Goal: Task Accomplishment & Management: Complete application form

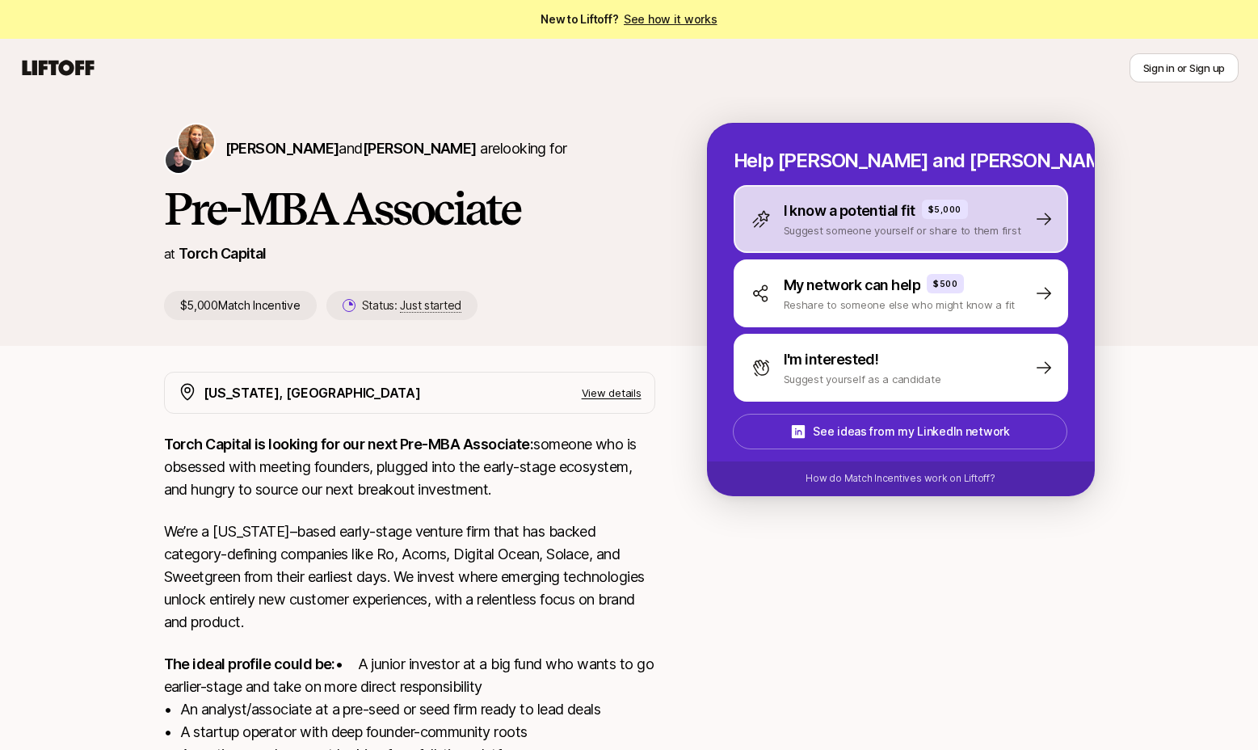
click at [1001, 223] on p "Suggest someone yourself or share to them first" at bounding box center [901, 230] width 237 height 16
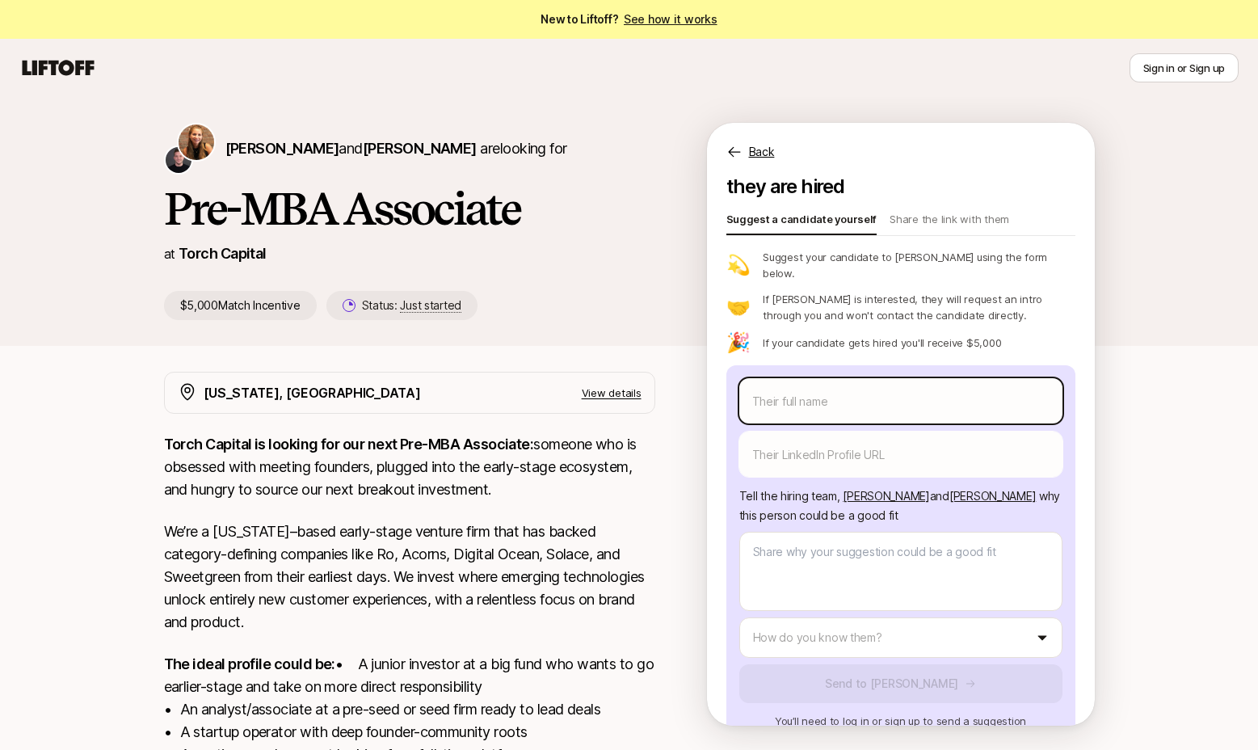
scroll to position [61, 0]
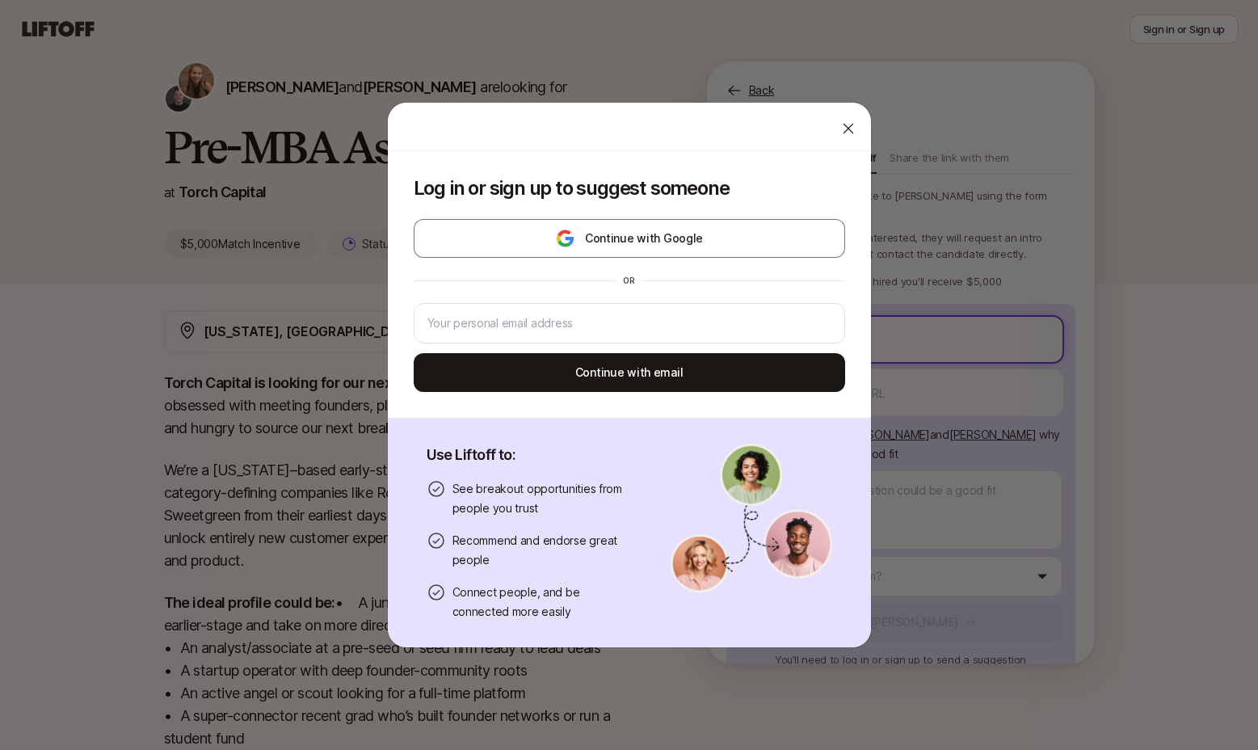
click at [887, 313] on body "New to Liftoff? See how it works Sign in or Sign up Sign in or Sign up [PERSON_…" at bounding box center [629, 314] width 1258 height 750
click at [840, 136] on icon at bounding box center [848, 128] width 16 height 16
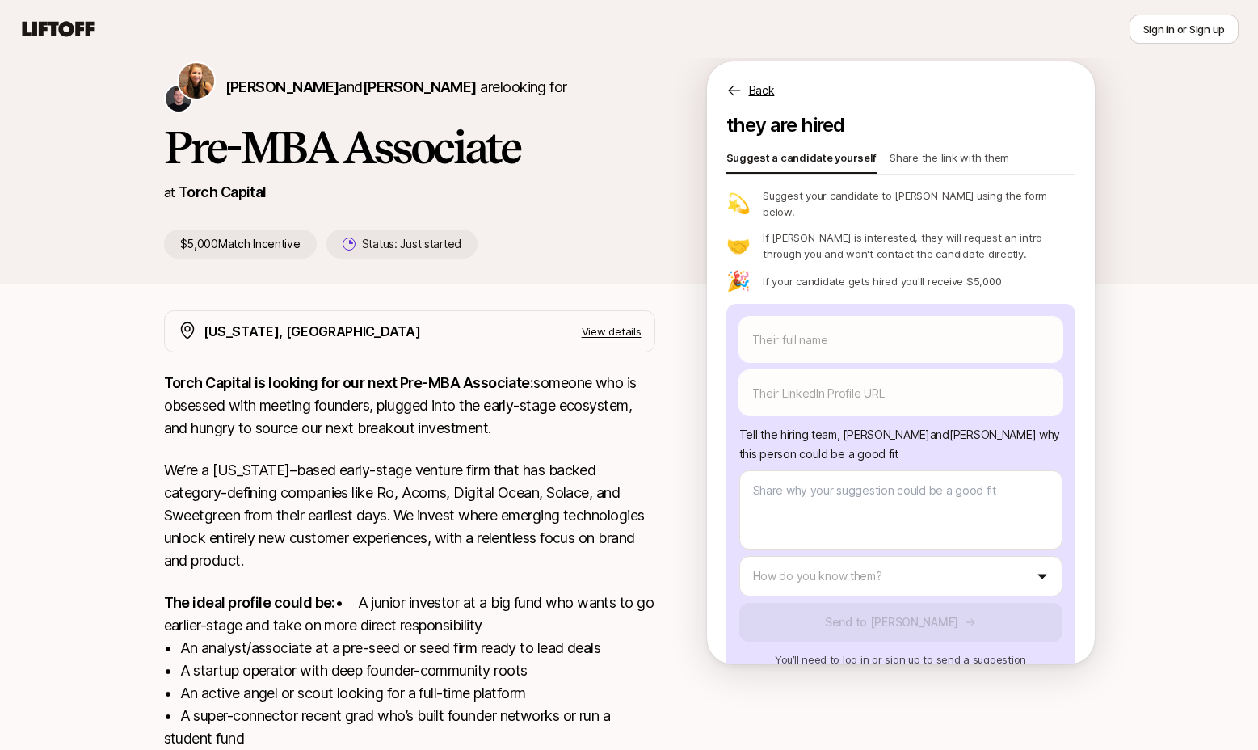
click at [955, 149] on p "Share the link with them" at bounding box center [949, 160] width 120 height 23
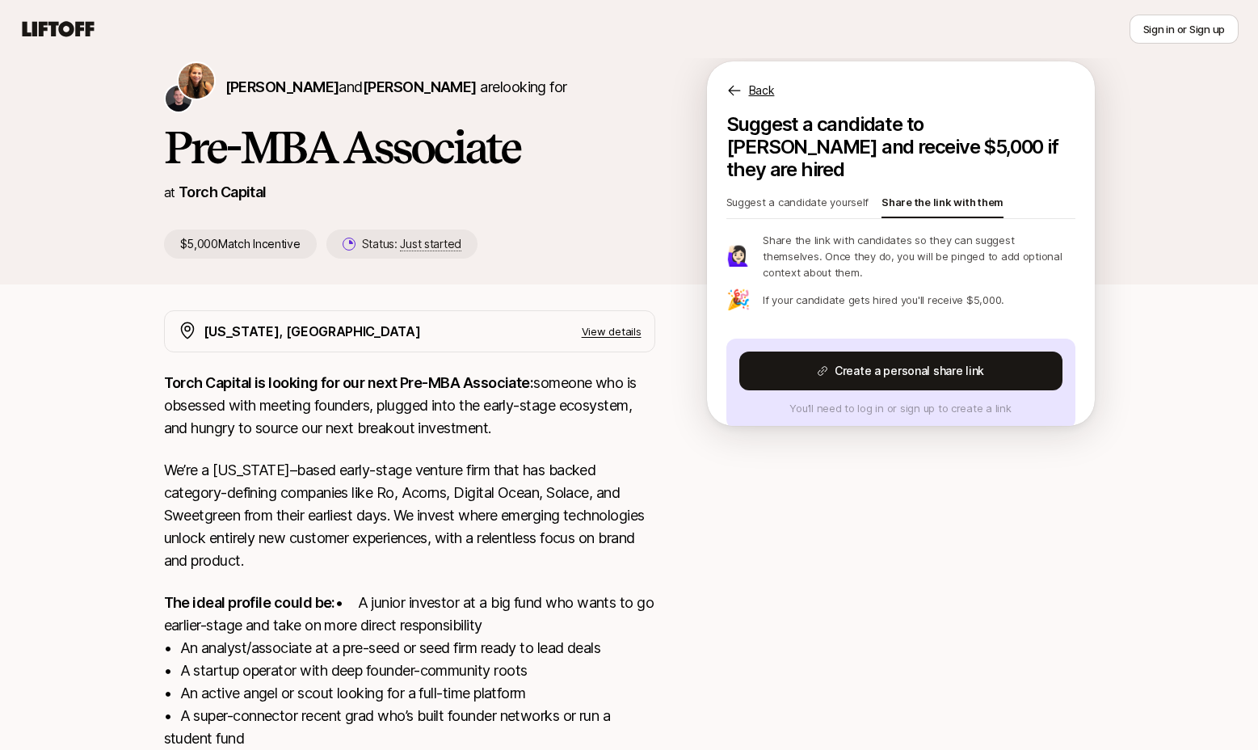
click at [788, 194] on p "Suggest a candidate yourself" at bounding box center [797, 205] width 143 height 23
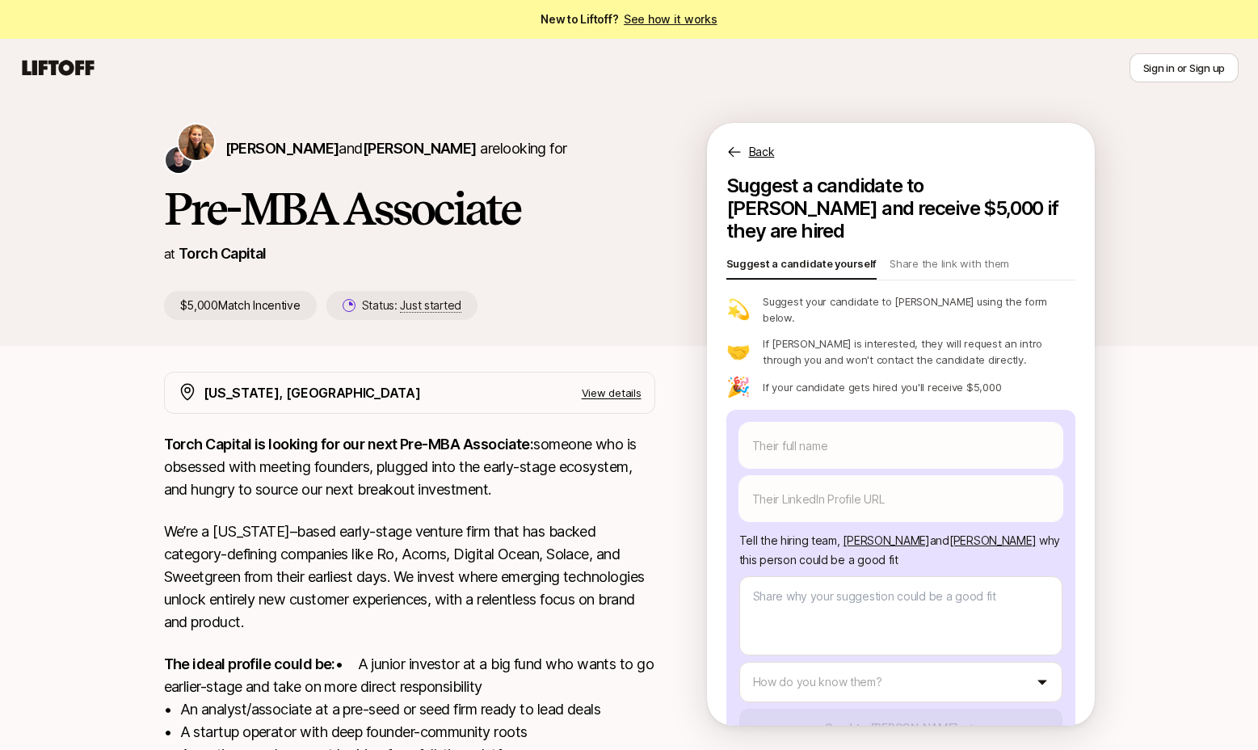
click at [758, 157] on p "Back" at bounding box center [762, 151] width 26 height 19
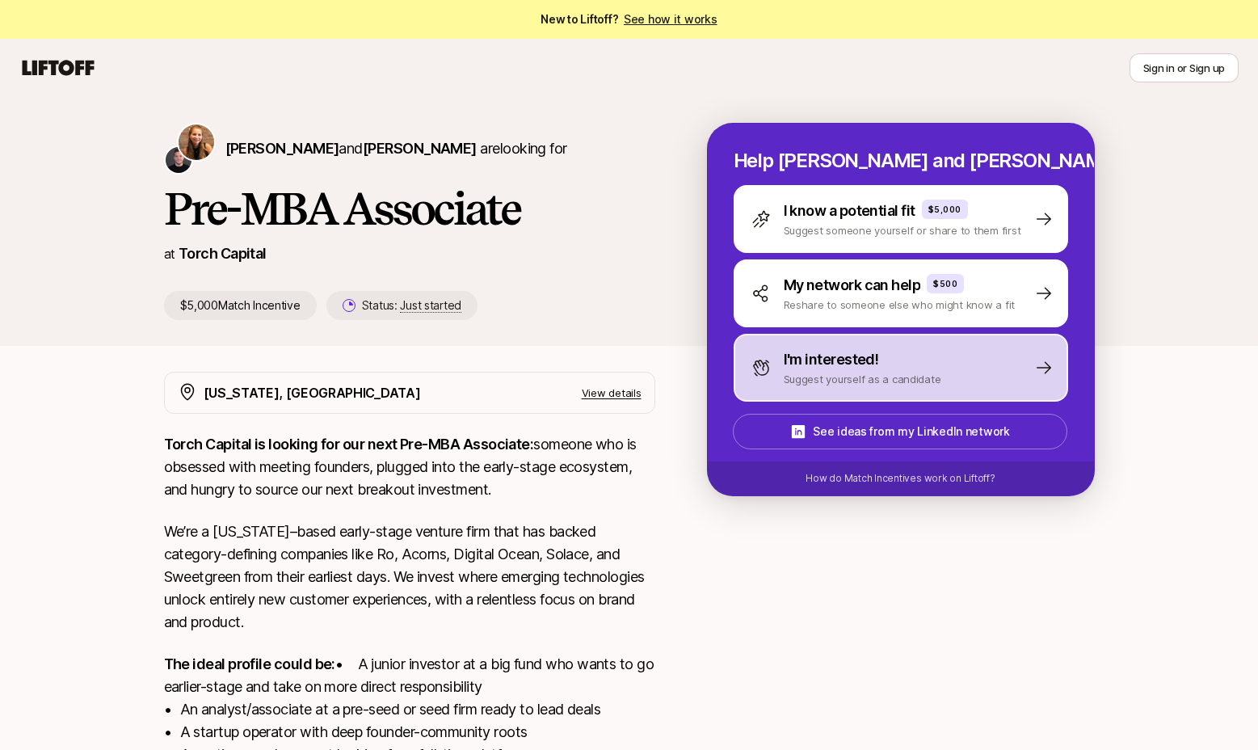
click at [861, 376] on p "Suggest yourself as a candidate" at bounding box center [861, 379] width 157 height 16
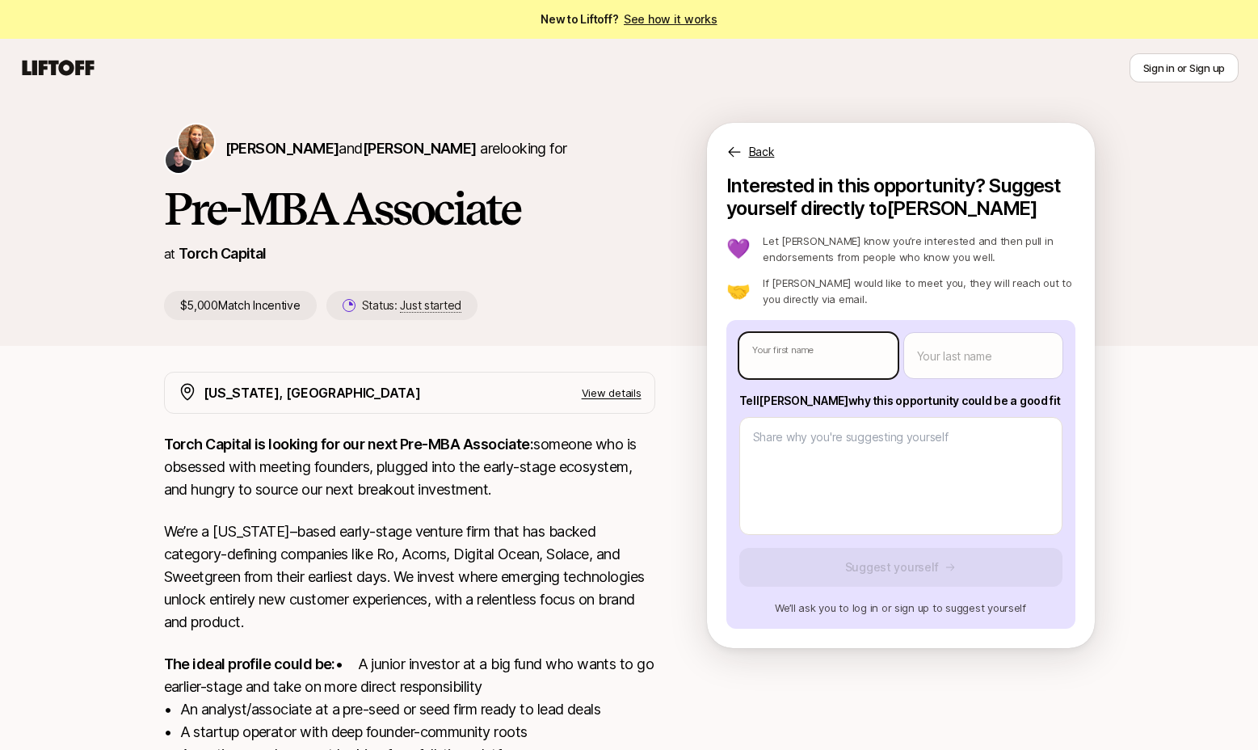
click at [839, 359] on body "New to Liftoff? See how it works Sign in or Sign up Sign in or Sign up [PERSON_…" at bounding box center [629, 375] width 1258 height 750
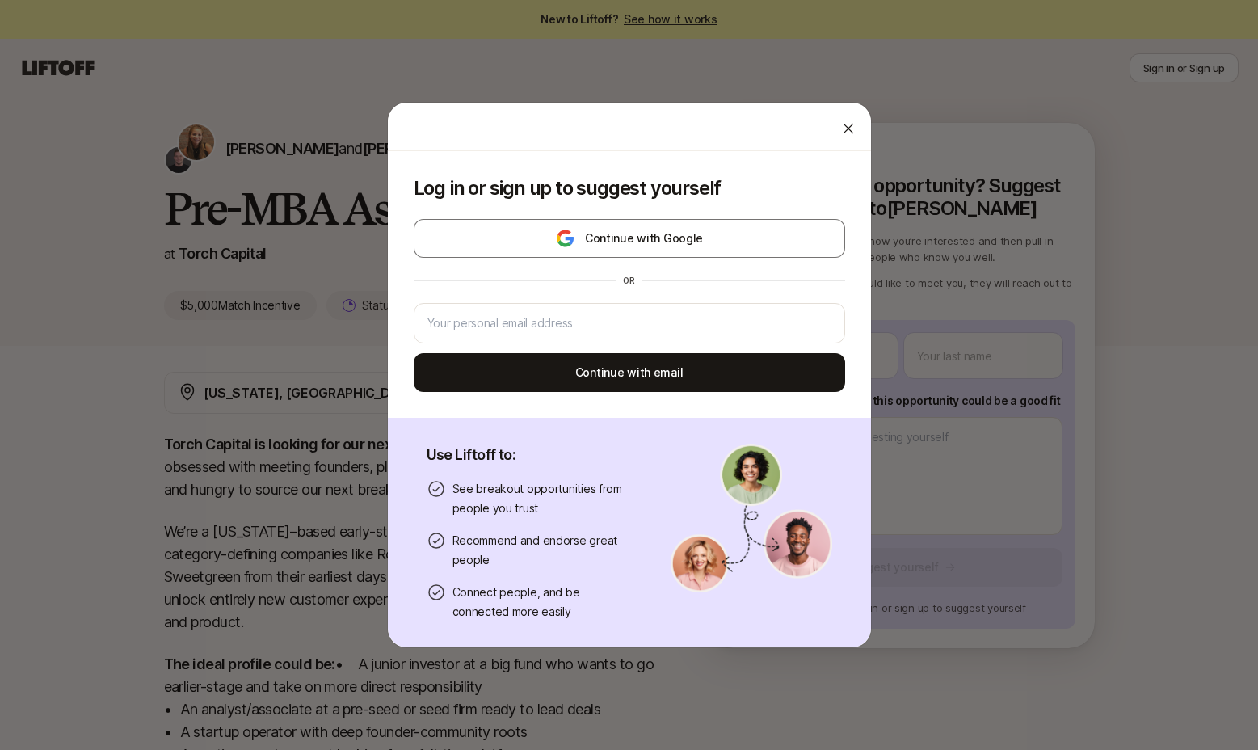
click at [834, 118] on div at bounding box center [848, 128] width 32 height 32
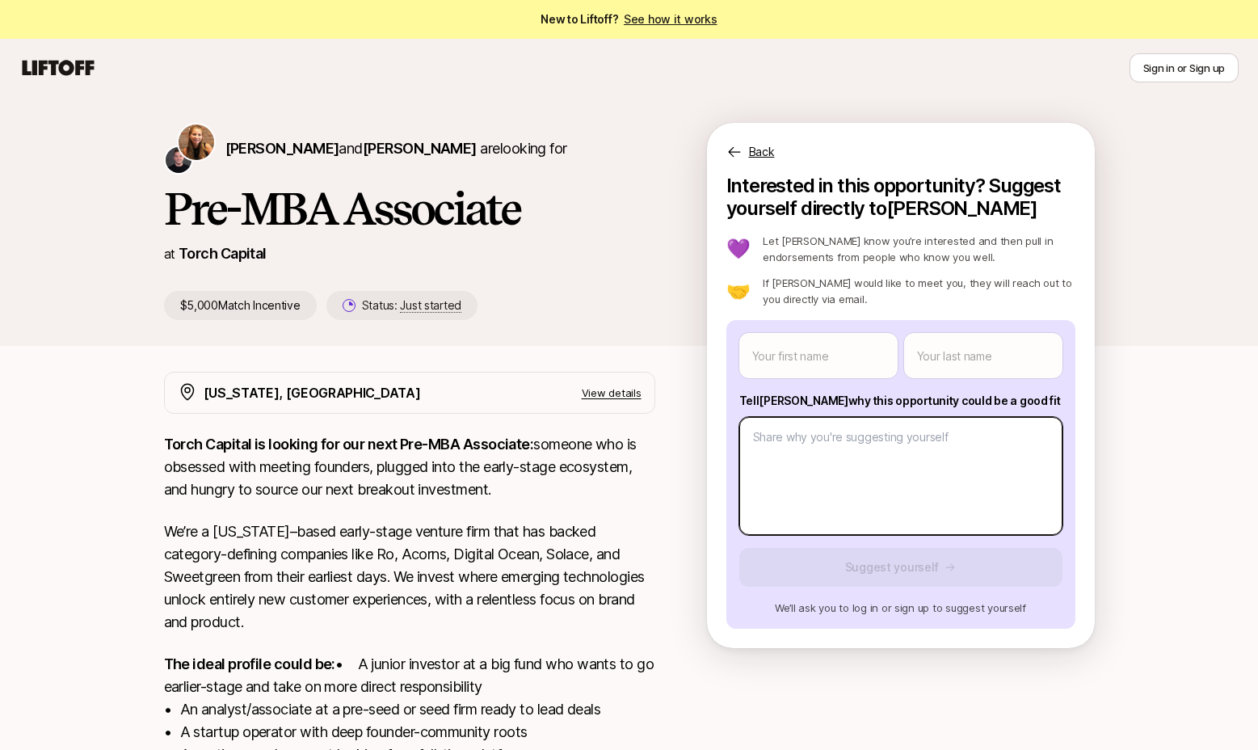
click at [828, 465] on body "New to Liftoff? See how it works Sign in or Sign up Sign in or Sign up [PERSON_…" at bounding box center [629, 375] width 1258 height 750
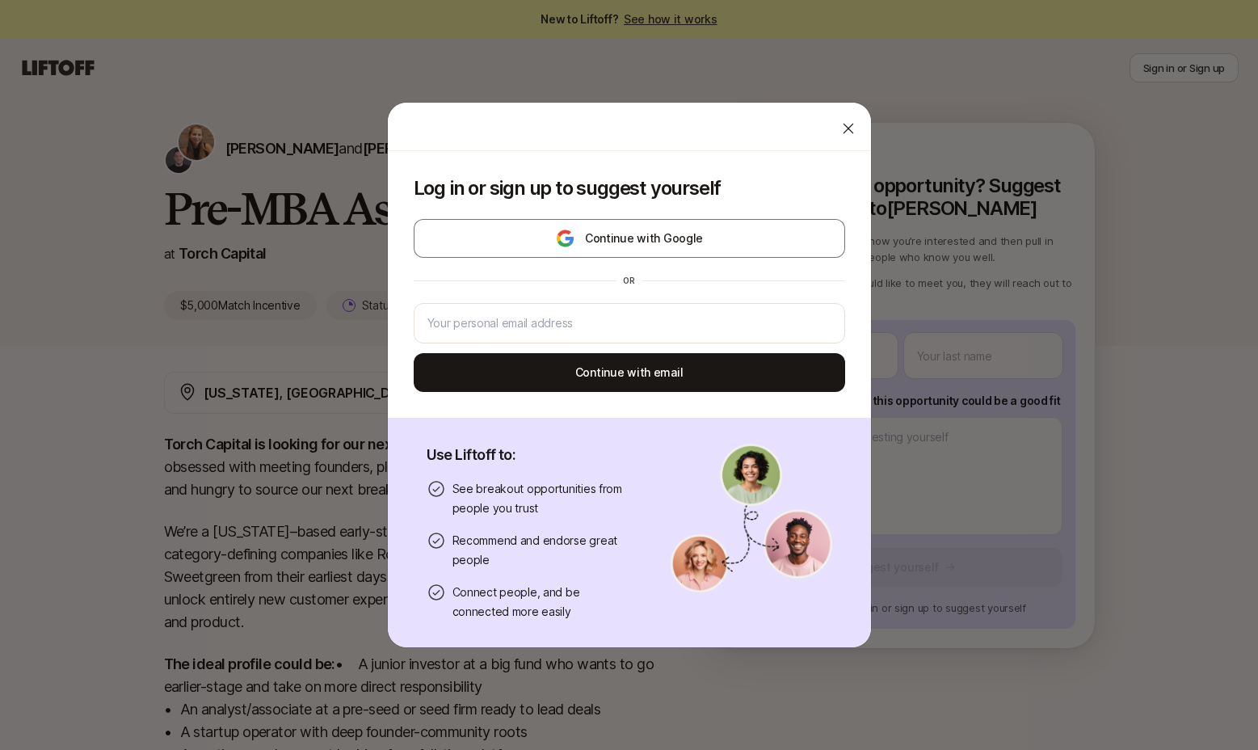
click at [837, 136] on div at bounding box center [848, 128] width 32 height 32
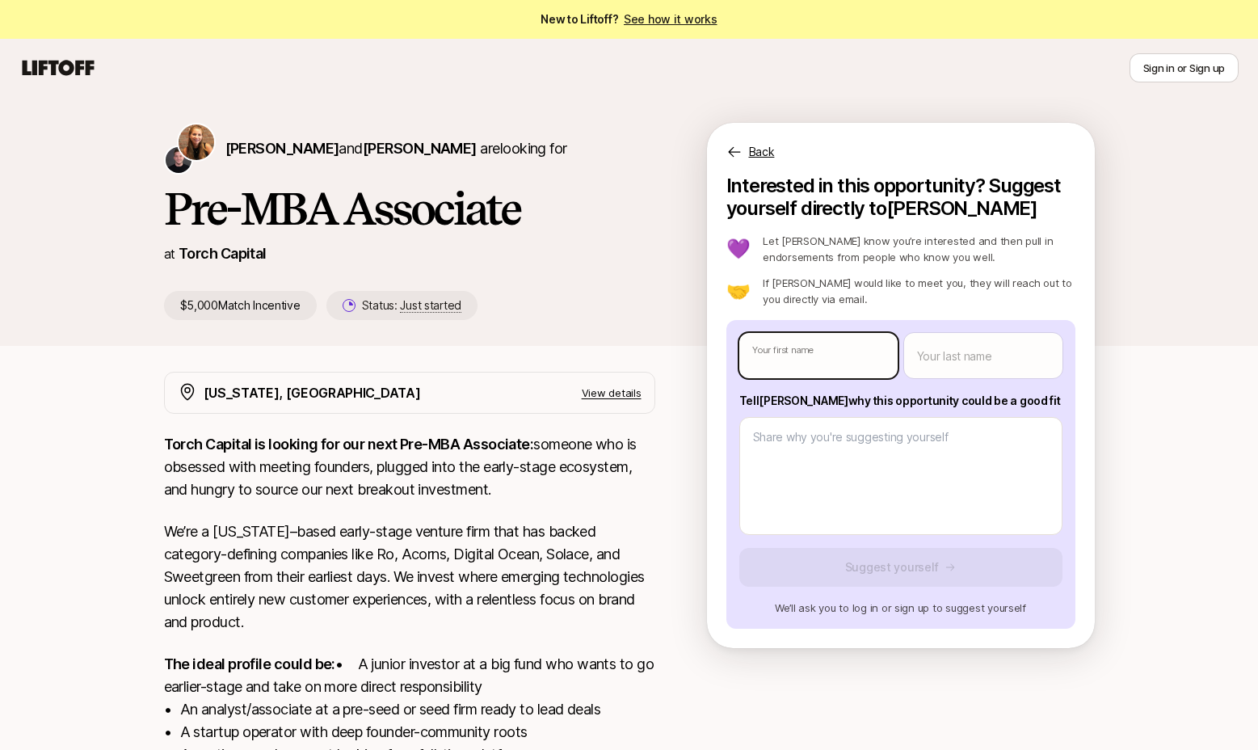
type textarea "x"
click at [805, 355] on body "New to Liftoff? See how it works Sign in or Sign up Sign in or Sign up [PERSON_…" at bounding box center [629, 375] width 1258 height 750
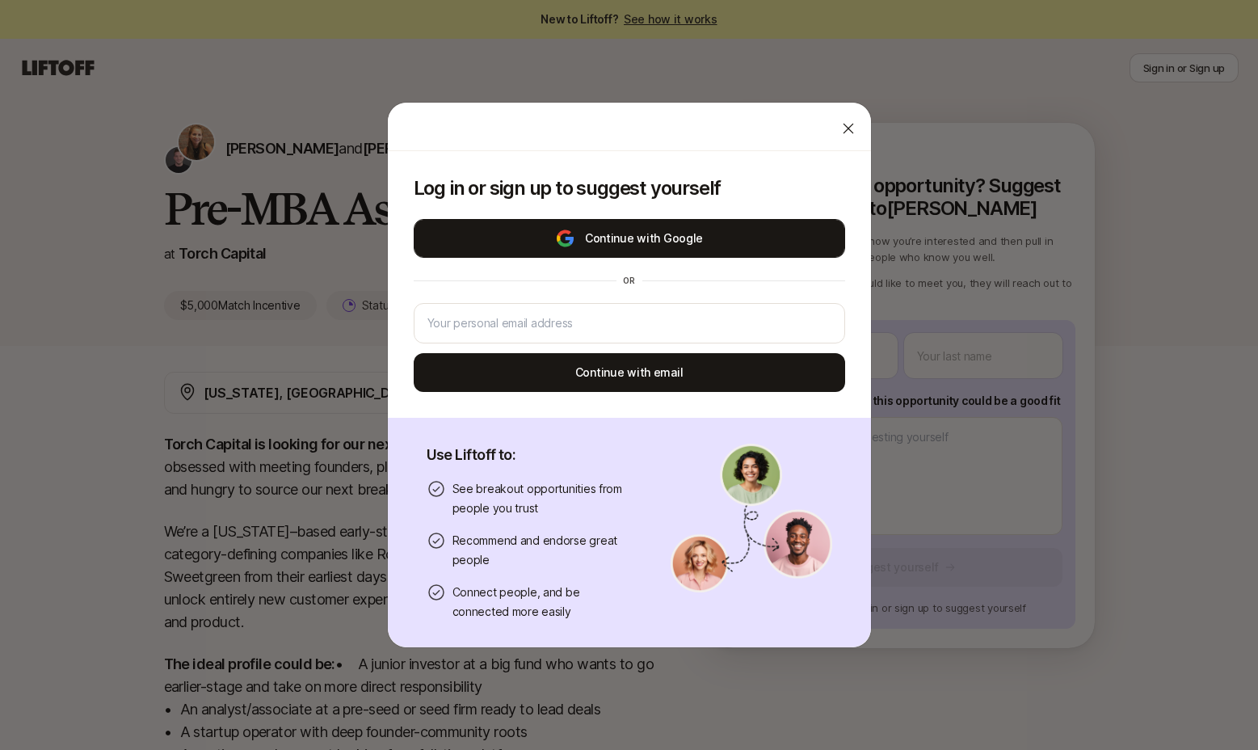
click at [641, 249] on button "Continue with Google" at bounding box center [629, 238] width 431 height 39
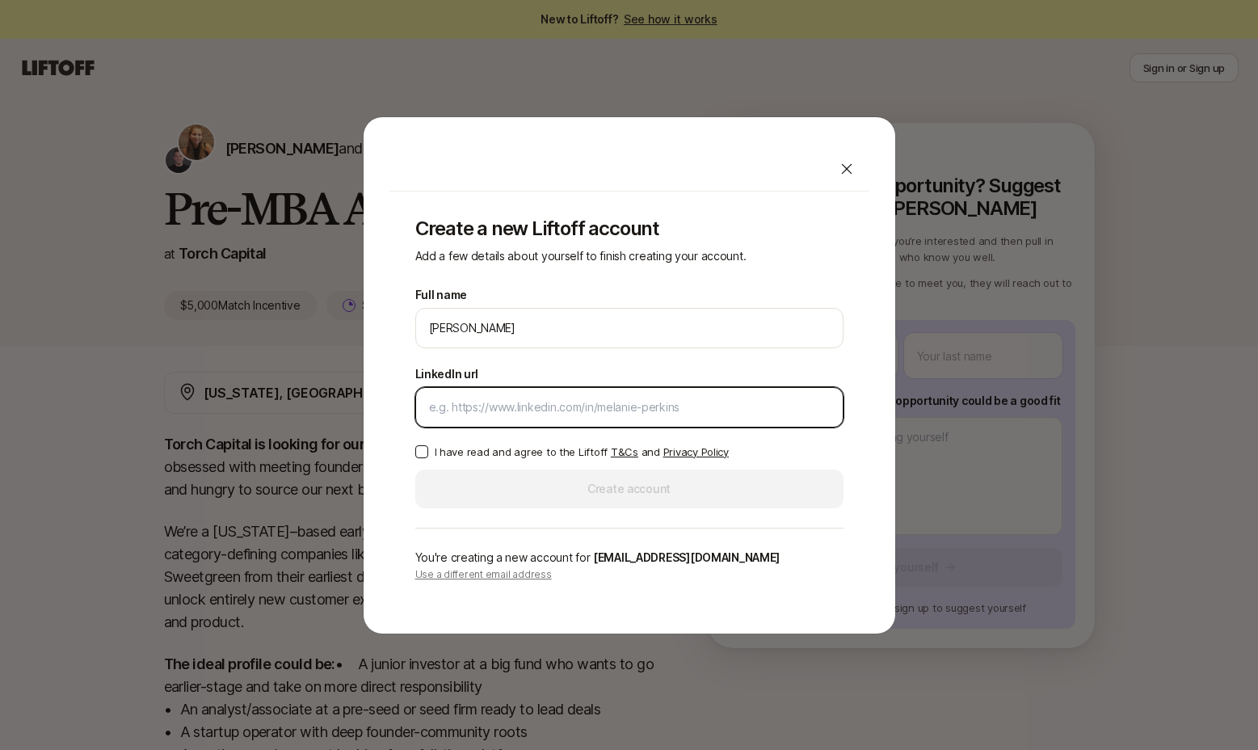
paste input "[URL][DOMAIN_NAME]"
type input "[URL][DOMAIN_NAME]"
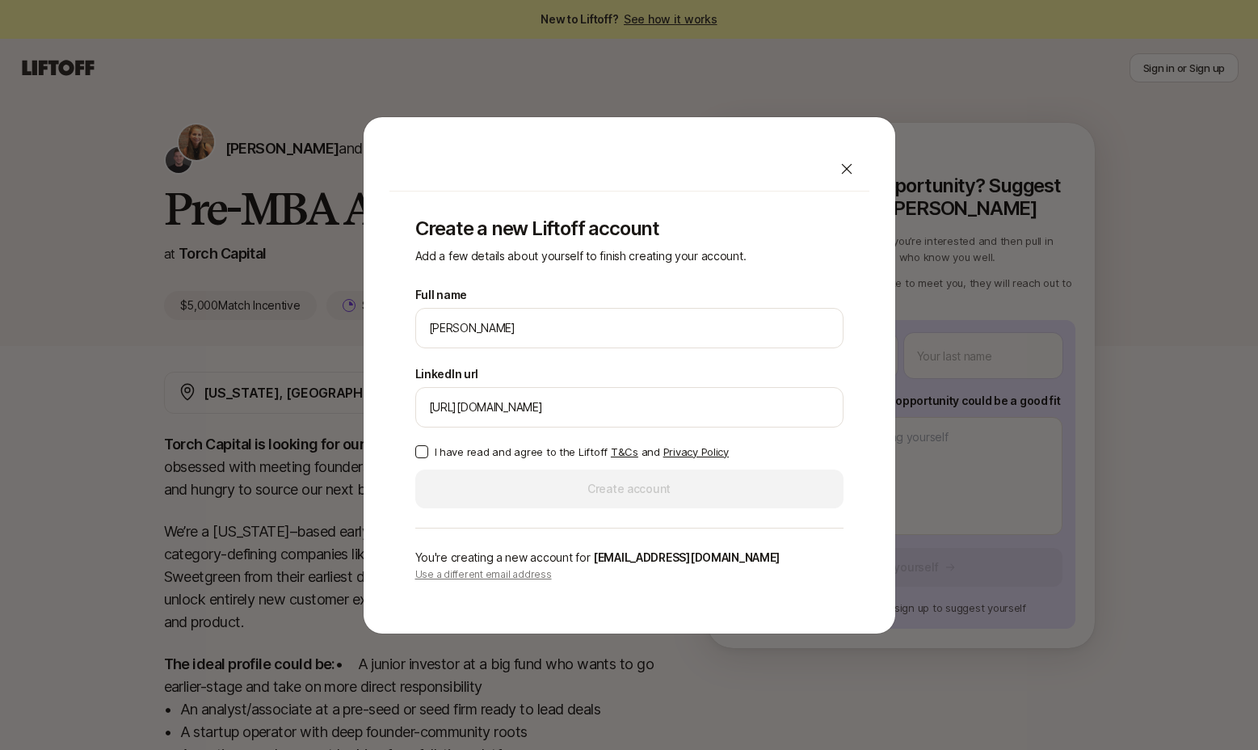
click at [477, 450] on p "I have read and agree to the Liftoff T&Cs and Privacy Policy" at bounding box center [582, 451] width 294 height 16
click at [428, 450] on button "I have read and agree to the Liftoff T&Cs and Privacy Policy" at bounding box center [421, 451] width 13 height 13
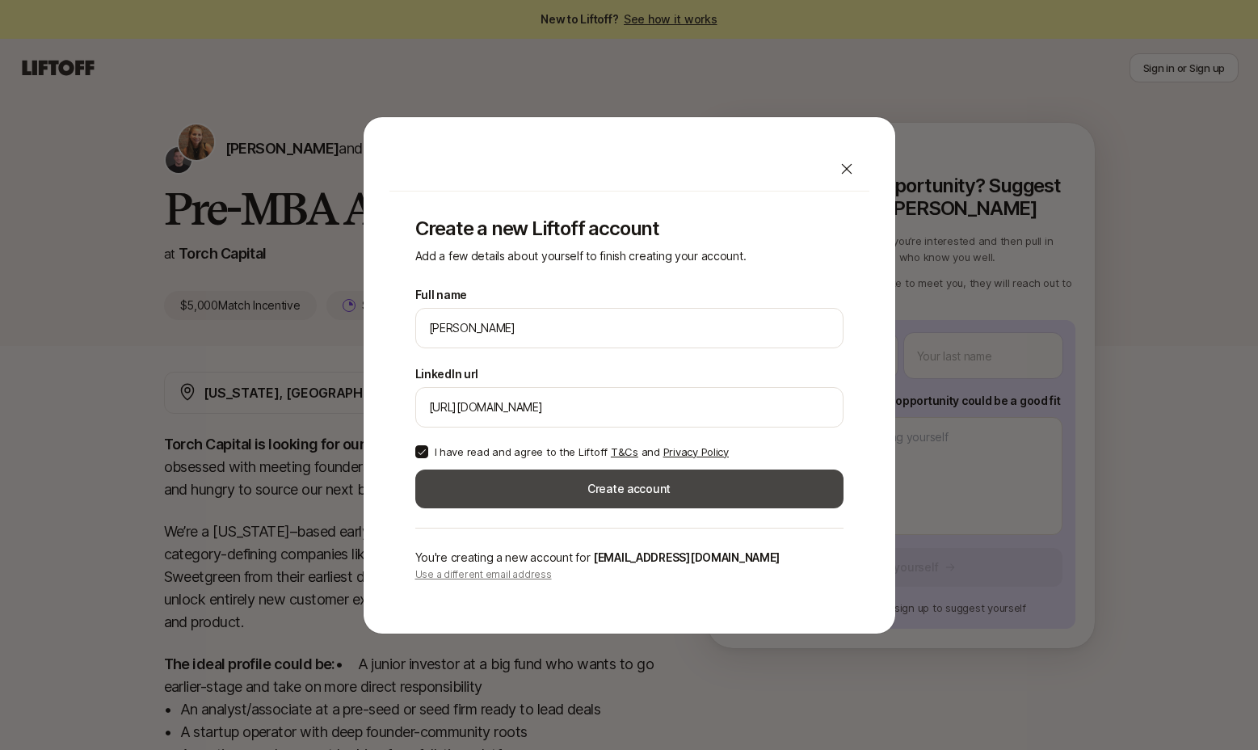
click at [599, 488] on button "Create account" at bounding box center [629, 488] width 428 height 39
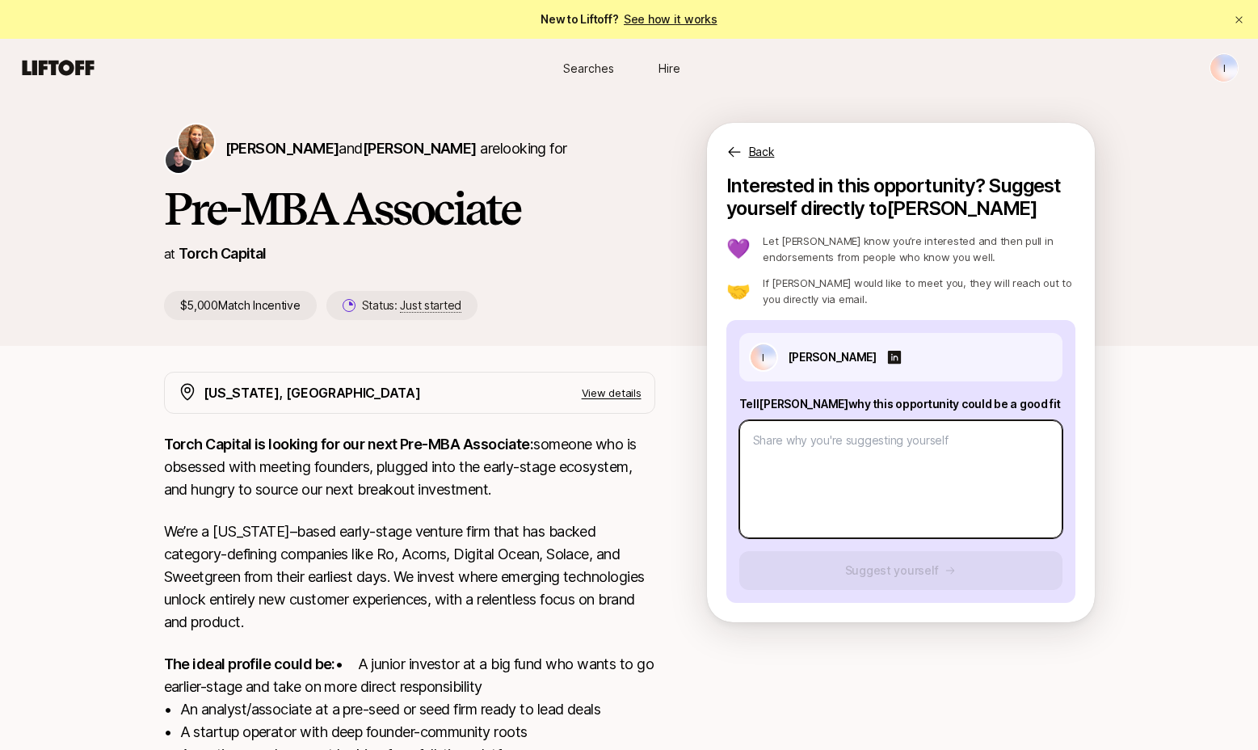
click at [880, 480] on textarea at bounding box center [900, 479] width 323 height 118
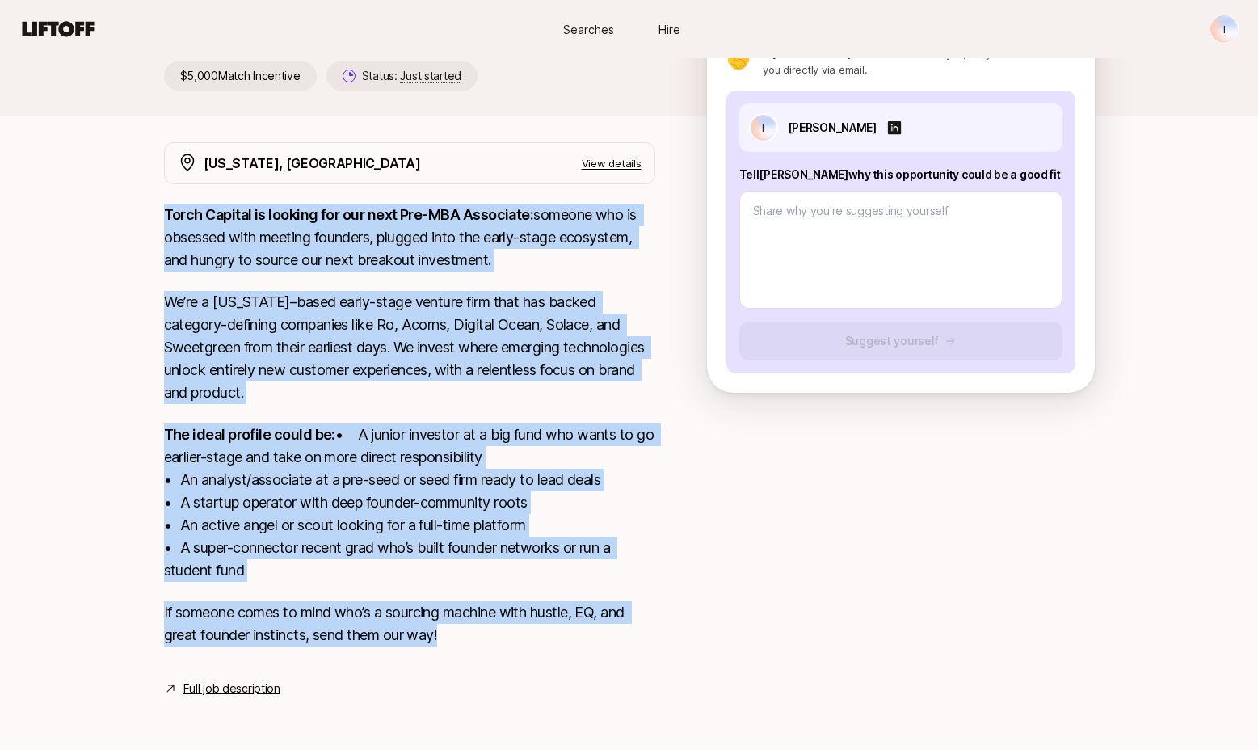
drag, startPoint x: 476, startPoint y: 644, endPoint x: 162, endPoint y: 191, distance: 550.7
click at [162, 191] on div "[US_STATE], [GEOGRAPHIC_DATA] View details Torch Capital is looking for our nex…" at bounding box center [629, 420] width 969 height 556
copy div "Lorem Ipsumdo si ametcon adi eli sedd Eiu-TEM Incididun: utlabor etd ma aliquae…"
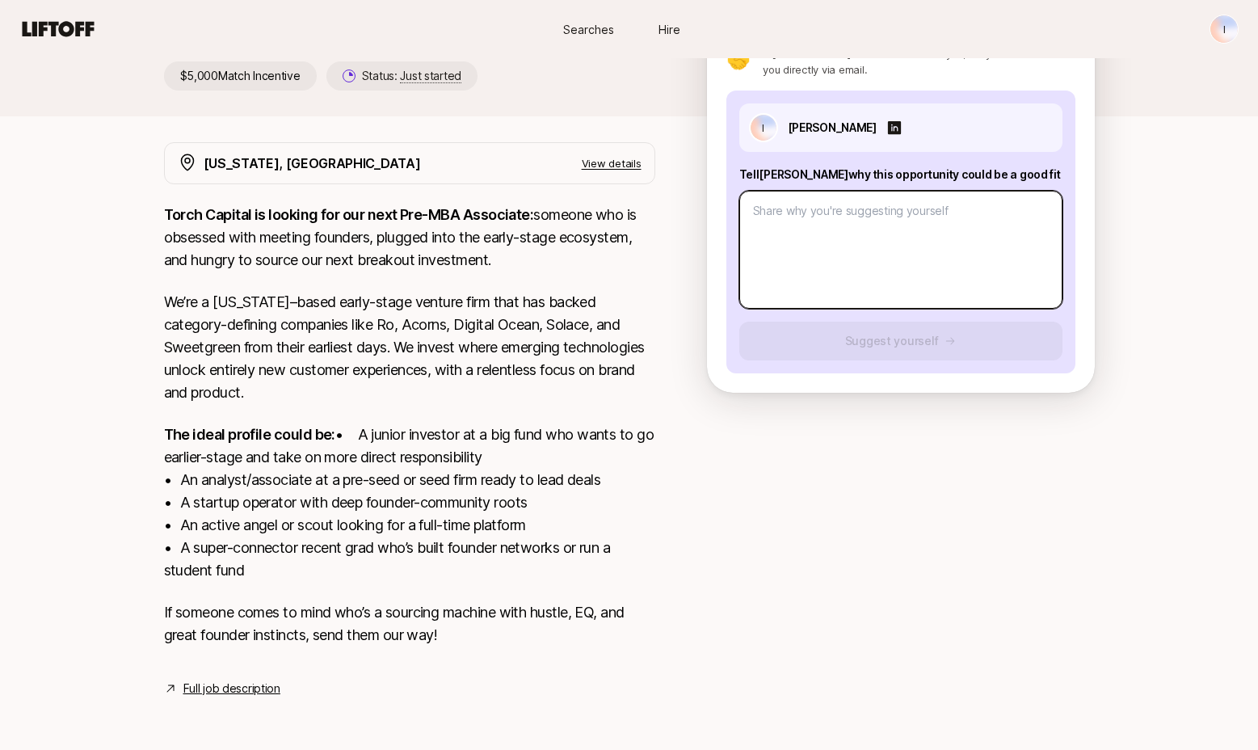
click at [892, 234] on textarea at bounding box center [900, 250] width 323 height 118
paste textarea "Here’s the same 60-second read without dashes: ⸻ I’m a founder-operator with a …"
type textarea "x"
type textarea "Here’s the same 60-second read without dashes: ⸻ I’m a founder-operator with a …"
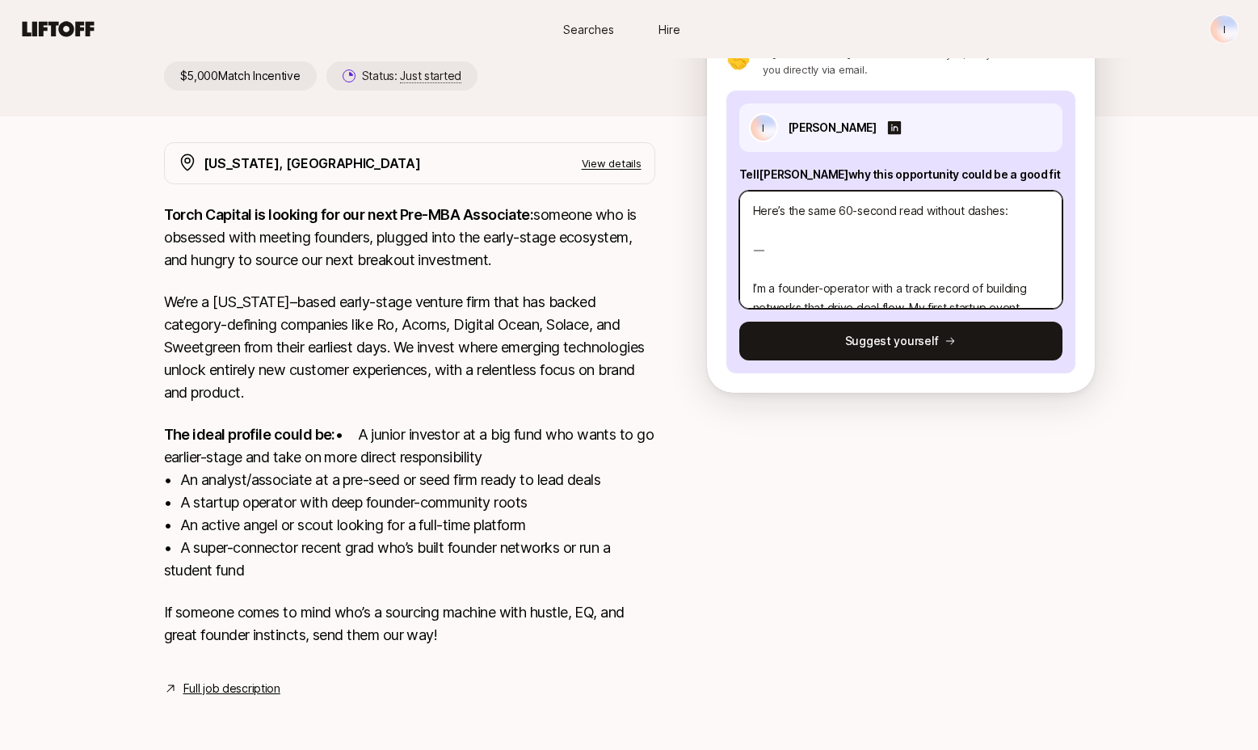
scroll to position [0, 0]
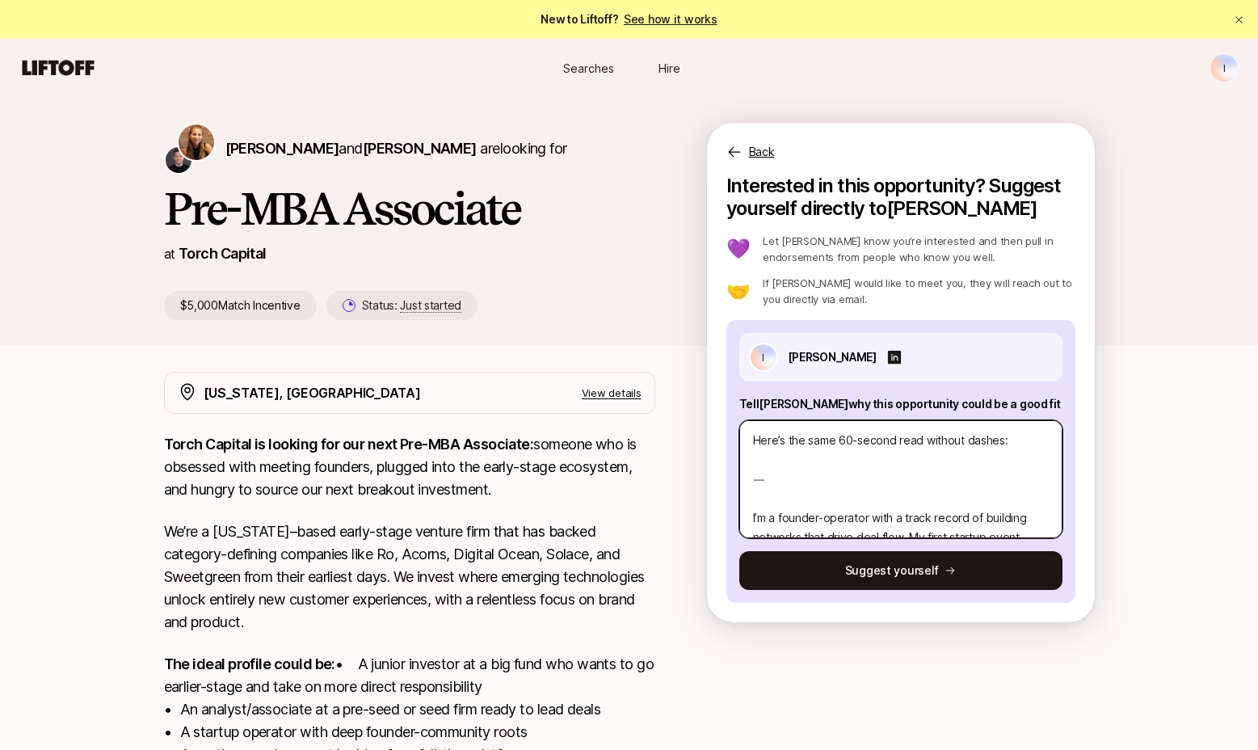
drag, startPoint x: 750, startPoint y: 504, endPoint x: 745, endPoint y: 405, distance: 98.7
click at [745, 405] on div "Tell [PERSON_NAME] why this opportunity could be a good fit Here’s the same 60-…" at bounding box center [900, 466] width 323 height 144
type textarea "x"
type textarea "I’m a founder-operator with a track record of building networks that drive deal…"
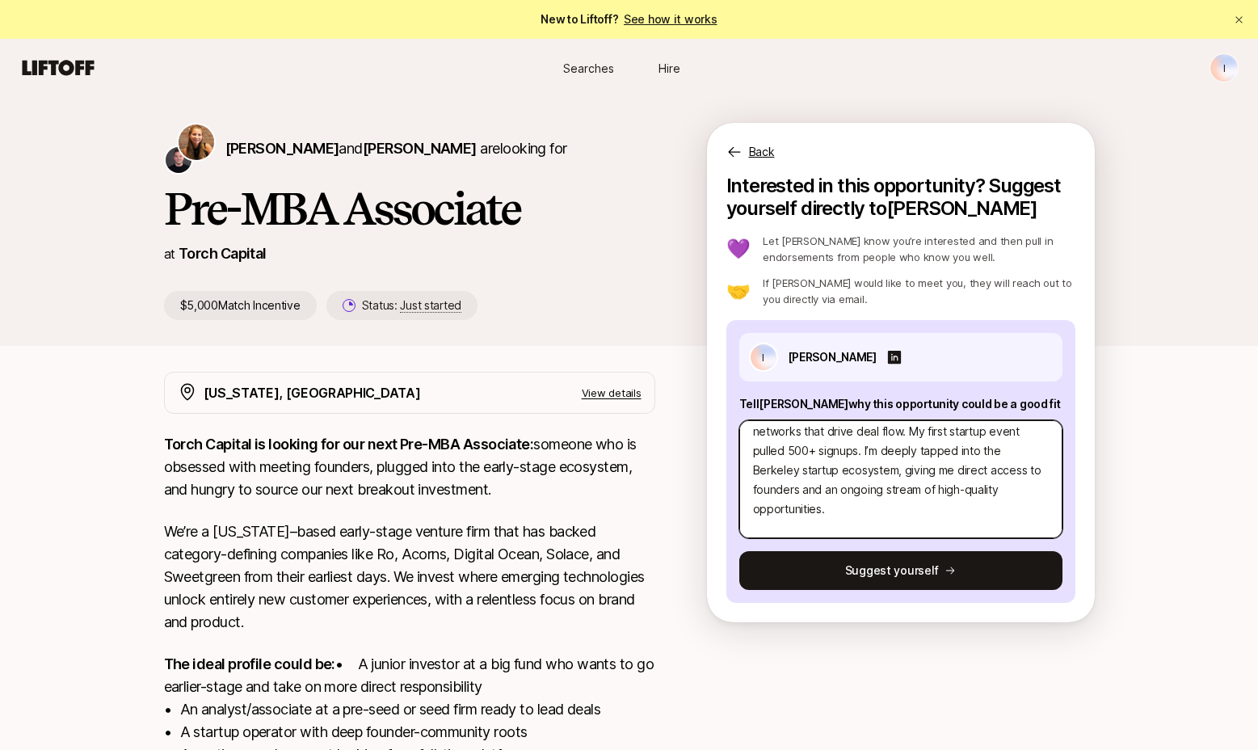
scroll to position [31, 0]
click at [978, 487] on textarea "I’m a founder-operator with a track record of building networks that drive deal…" at bounding box center [900, 479] width 323 height 118
type textarea "x"
type textarea "I’m a founder-operator with a track record of building networks that drive deal…"
type textarea "x"
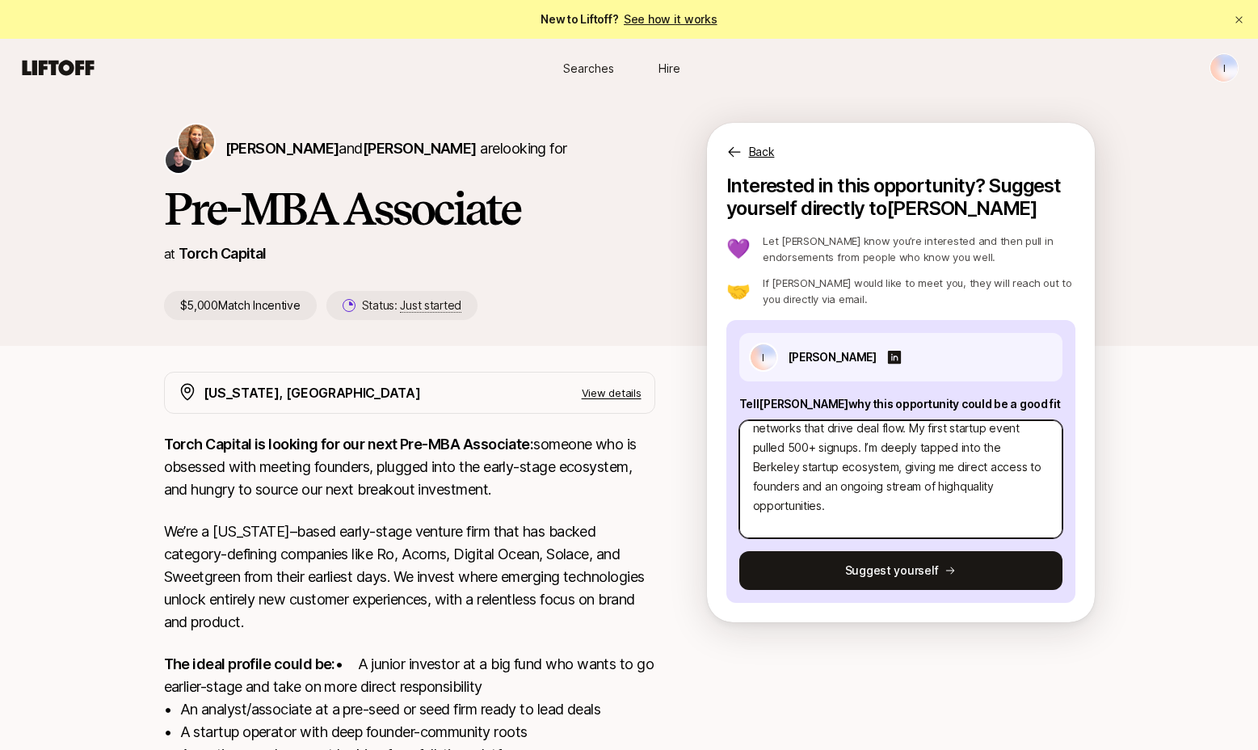
type textarea "I’m a founder-operator with a track record of building networks that drive deal…"
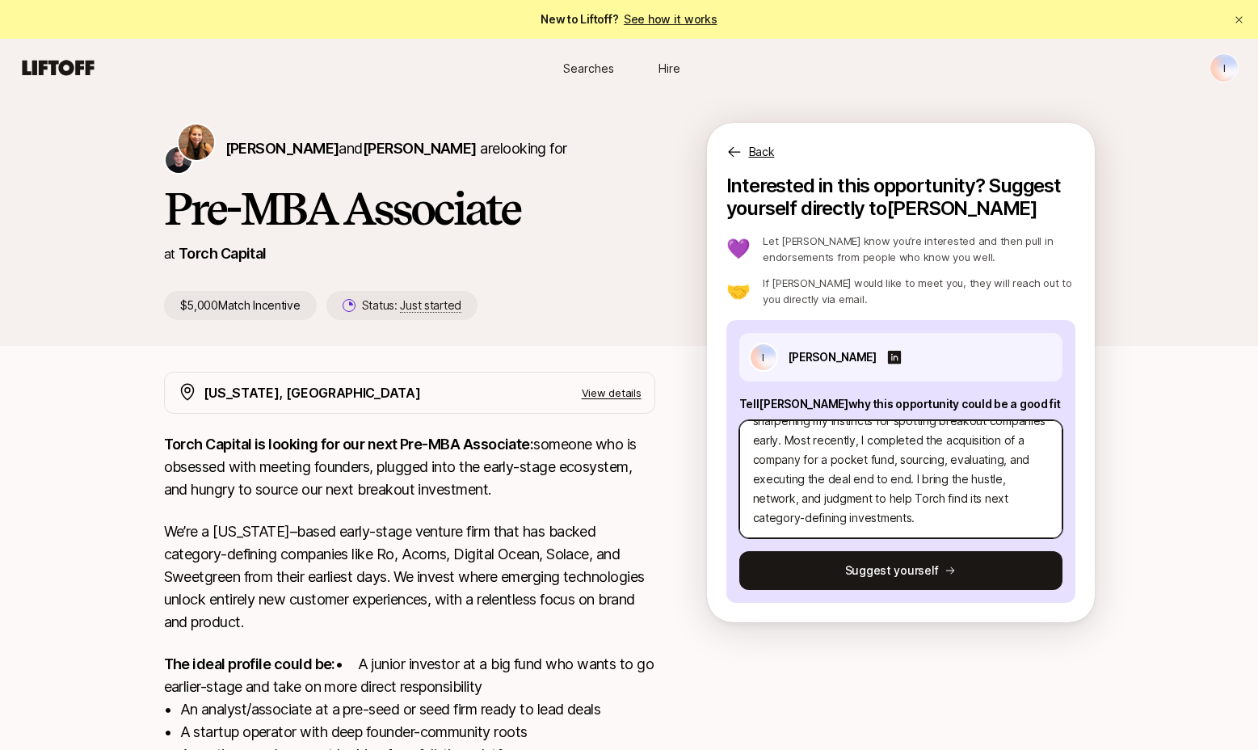
scroll to position [49, 0]
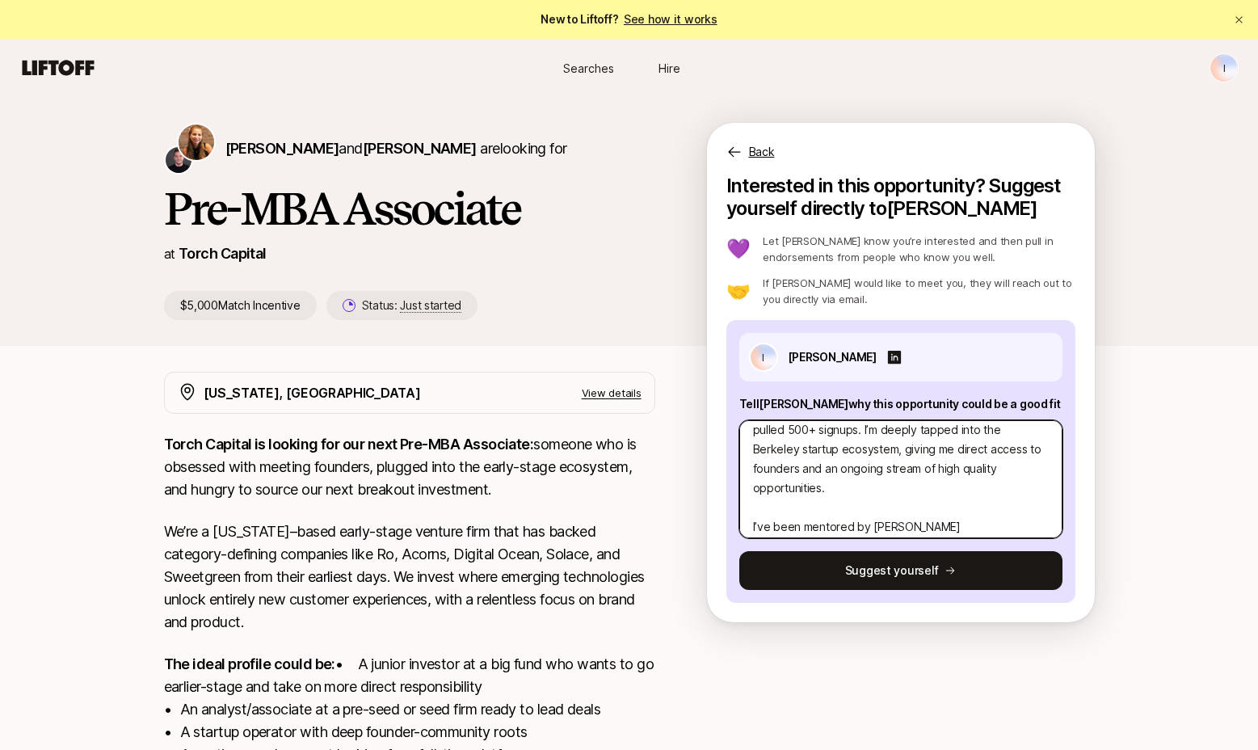
click at [842, 489] on textarea "I’m a founder-operator with a track record of building networks that drive deal…" at bounding box center [900, 479] width 323 height 118
type textarea "x"
type textarea "I’m a founder-operator with a track record of building networks that drive deal…"
type textarea "x"
type textarea "I’m a founder-operator with a track record of building networks that drive deal…"
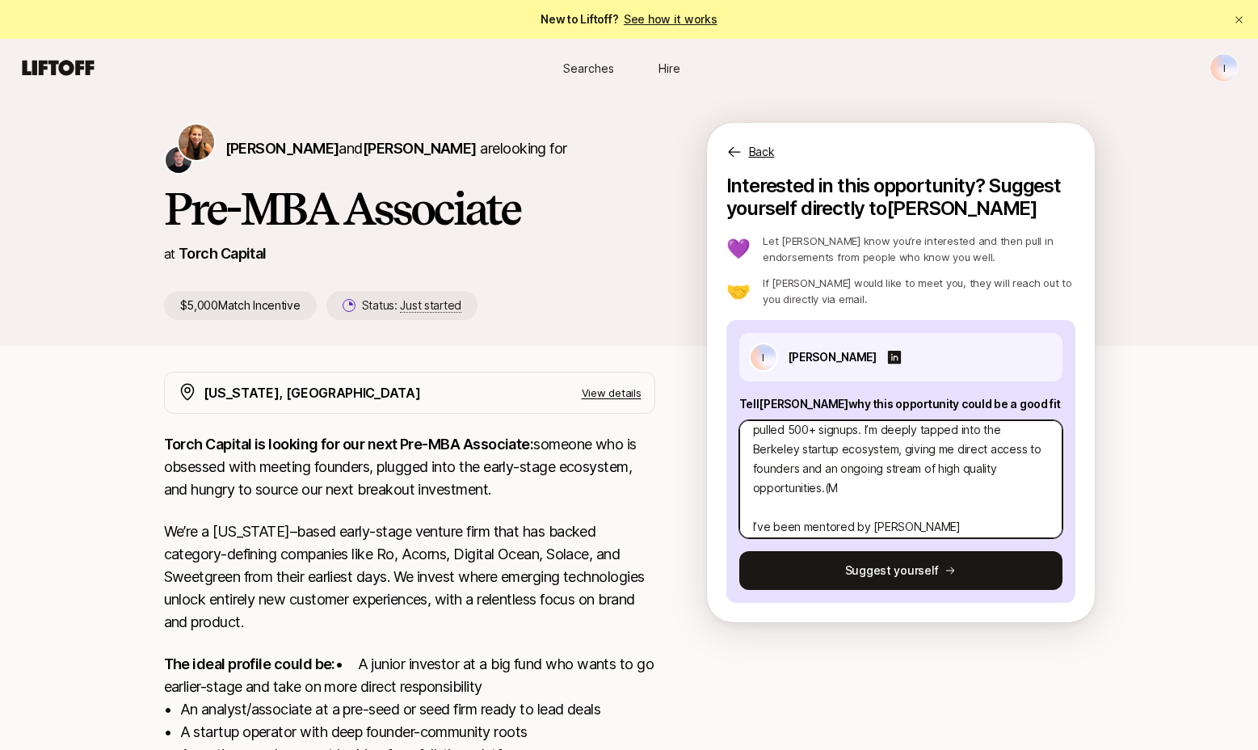
type textarea "x"
type textarea "I’m a founder-operator with a track record of building networks that drive deal…"
type textarea "x"
type textarea "I’m a founder-operator with a track record of building networks that drive deal…"
type textarea "x"
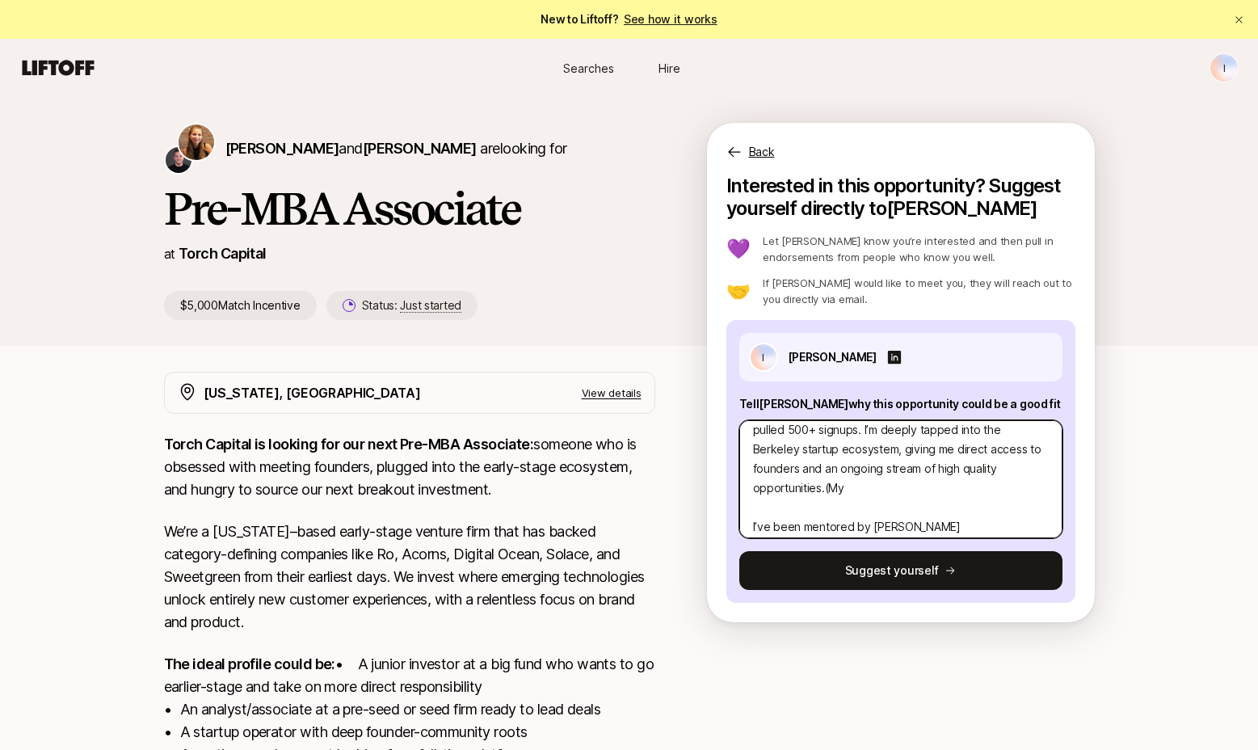
type textarea "I’m a founder-operator with a track record of building networks that drive deal…"
type textarea "x"
type textarea "I’m a founder-operator with a track record of building networks that drive deal…"
type textarea "x"
type textarea "I’m a founder-operator with a track record of building networks that drive deal…"
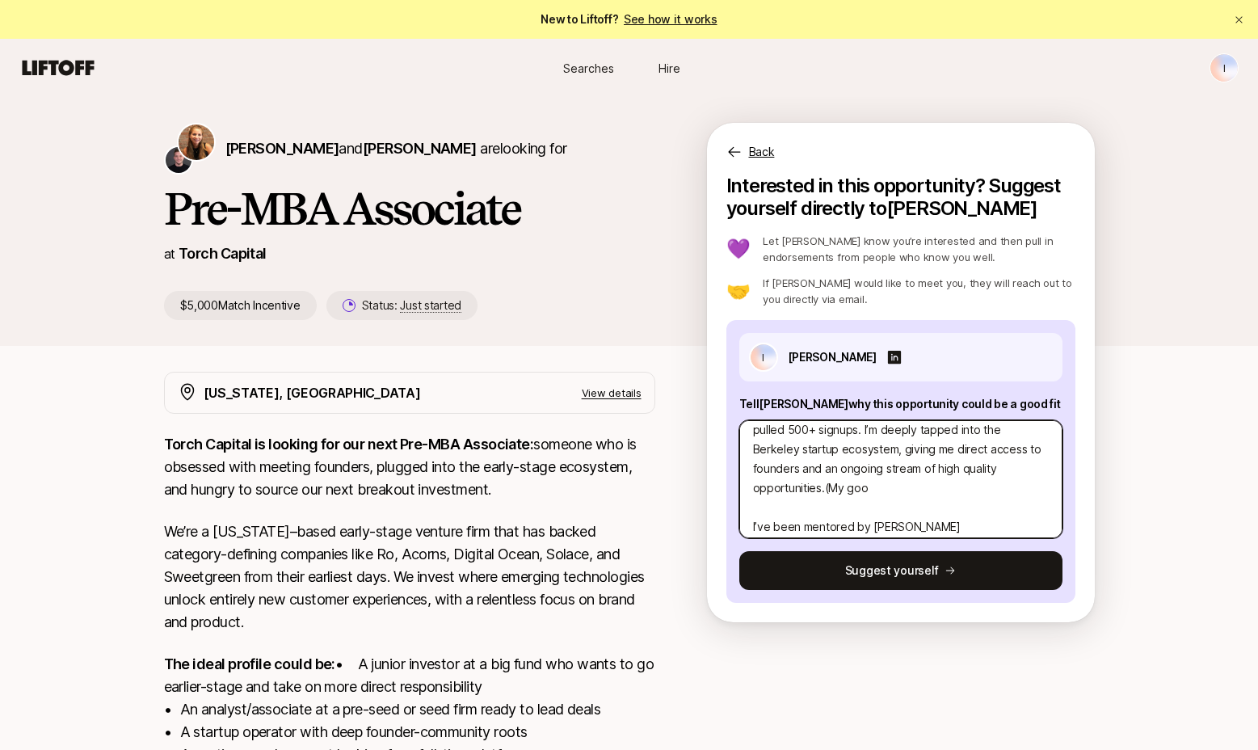
type textarea "x"
type textarea "I’m a founder-operator with a track record of building networks that drive deal…"
type textarea "x"
type textarea "I’m a founder-operator with a track record of building networks that drive deal…"
type textarea "x"
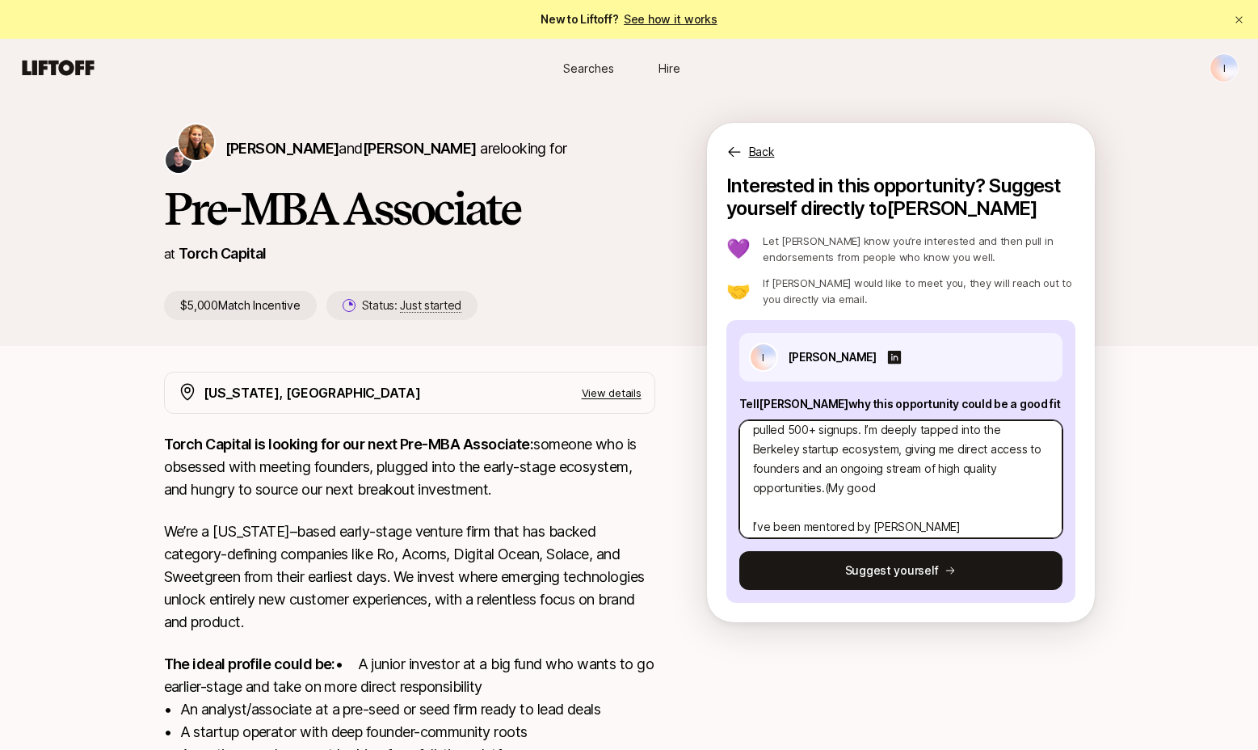
type textarea "I’m a founder-operator with a track record of building networks that drive deal…"
type textarea "x"
type textarea "I’m a founder-operator with a track record of building networks that drive deal…"
type textarea "x"
type textarea "I’m a founder-operator with a track record of building networks that drive deal…"
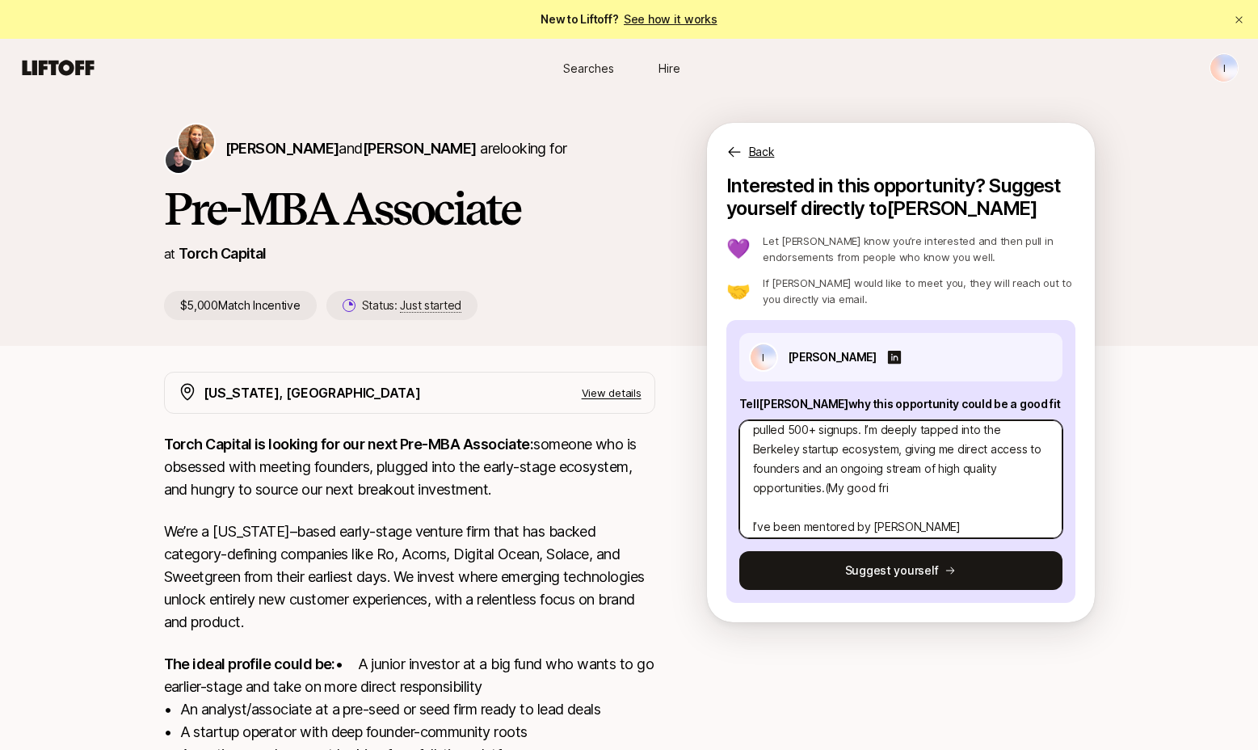
type textarea "x"
type textarea "I’m a founder-operator with a track record of building networks that drive deal…"
type textarea "x"
type textarea "I’m a founder-operator with a track record of building networks that drive deal…"
type textarea "x"
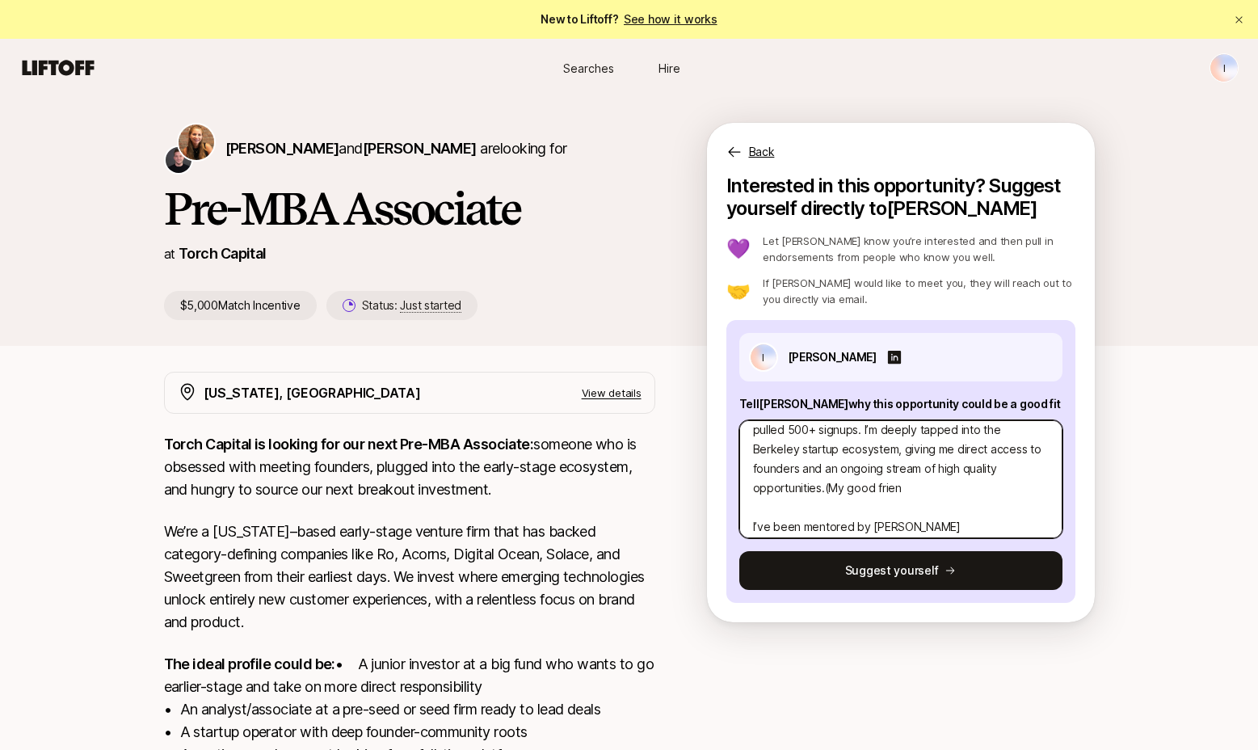
type textarea "I’m a founder-operator with a track record of building networks that drive deal…"
type textarea "x"
type textarea "I’m a founder-operator with a track record of building networks that drive deal…"
type textarea "x"
type textarea "I’m a founder-operator with a track record of building networks that drive deal…"
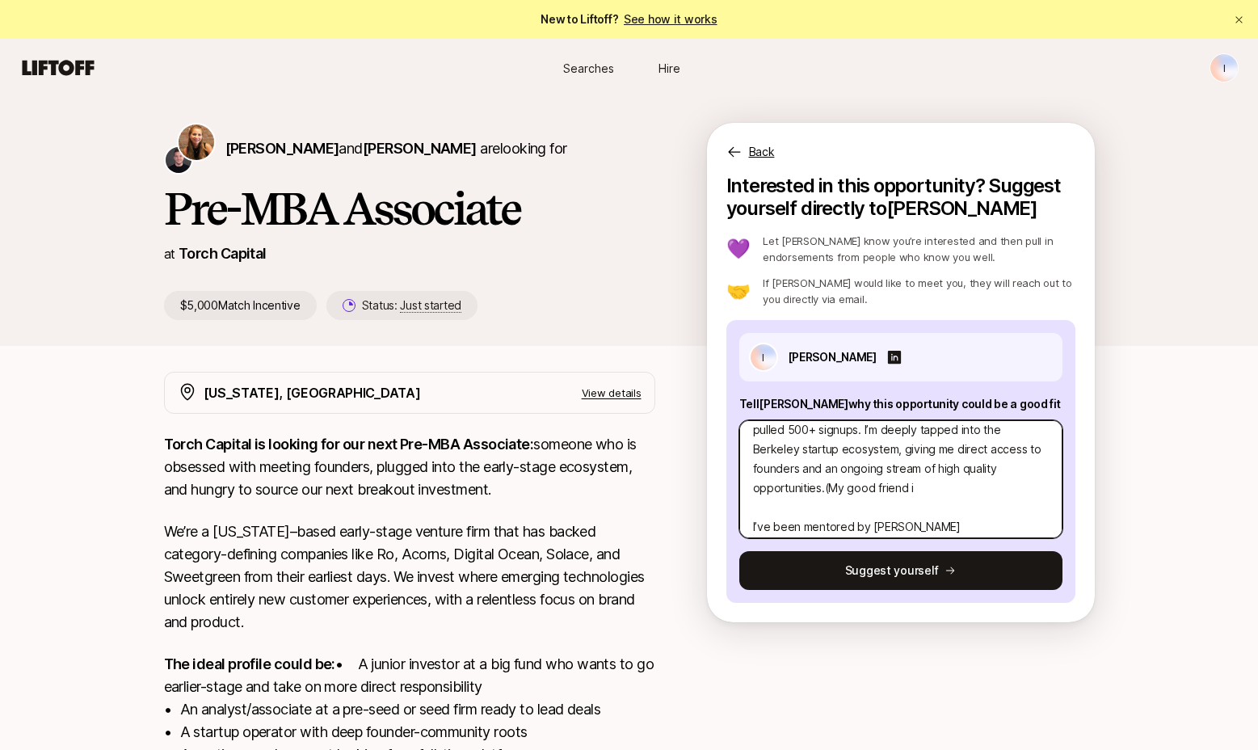
type textarea "x"
type textarea "I’m a founder-operator with a track record of building networks that drive deal…"
type textarea "x"
type textarea "I’m a founder-operator with a track record of building networks that drive deal…"
type textarea "x"
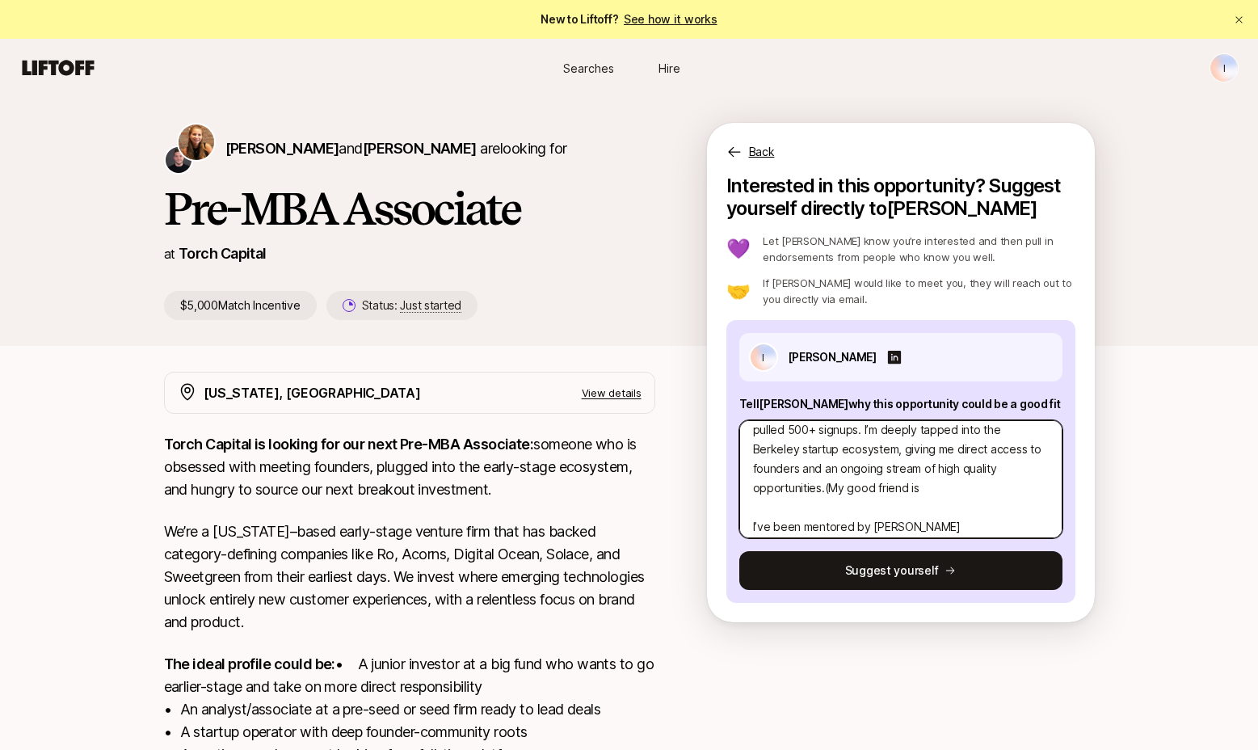
type textarea "I’m a founder-operator with a track record of building networks that drive deal…"
type textarea "x"
type textarea "I’m a founder-operator with a track record of building networks that drive deal…"
type textarea "x"
type textarea "I’m a founder-operator with a track record of building networks that drive deal…"
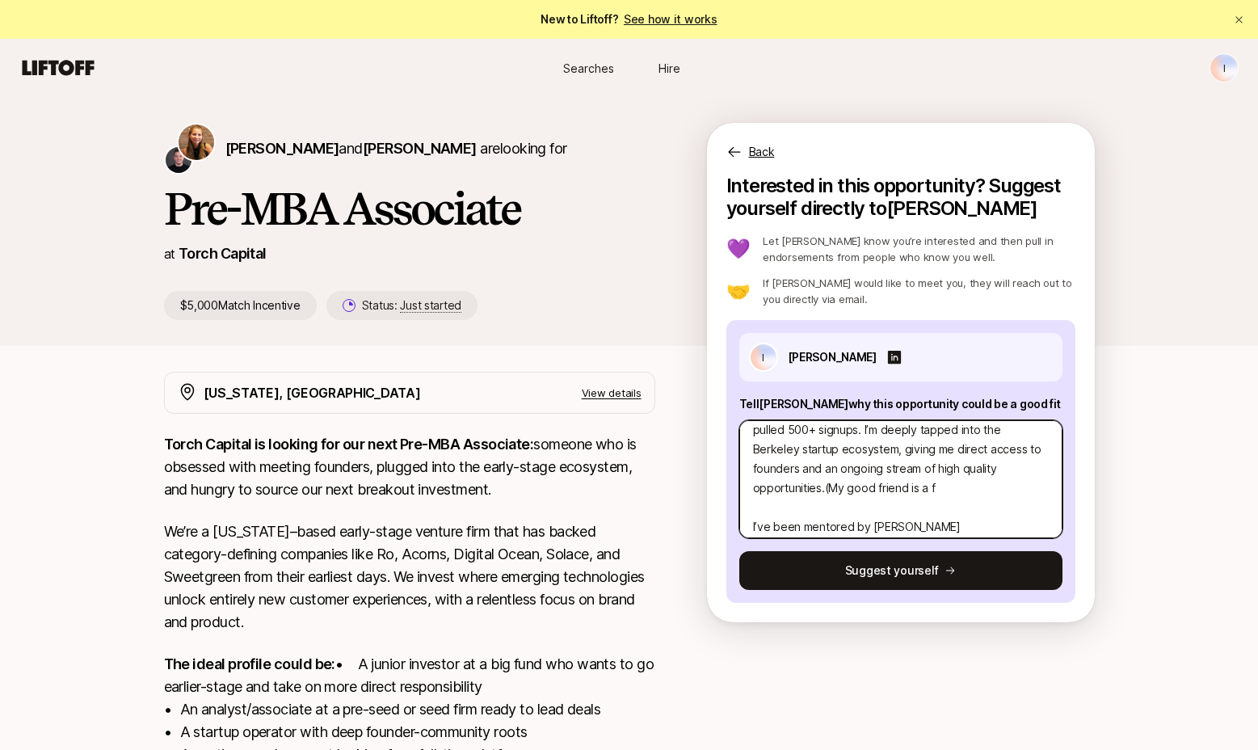
type textarea "x"
type textarea "I’m a founder-operator with a track record of building networks that drive deal…"
type textarea "x"
type textarea "I’m a founder-operator with a track record of building networks that drive deal…"
type textarea "x"
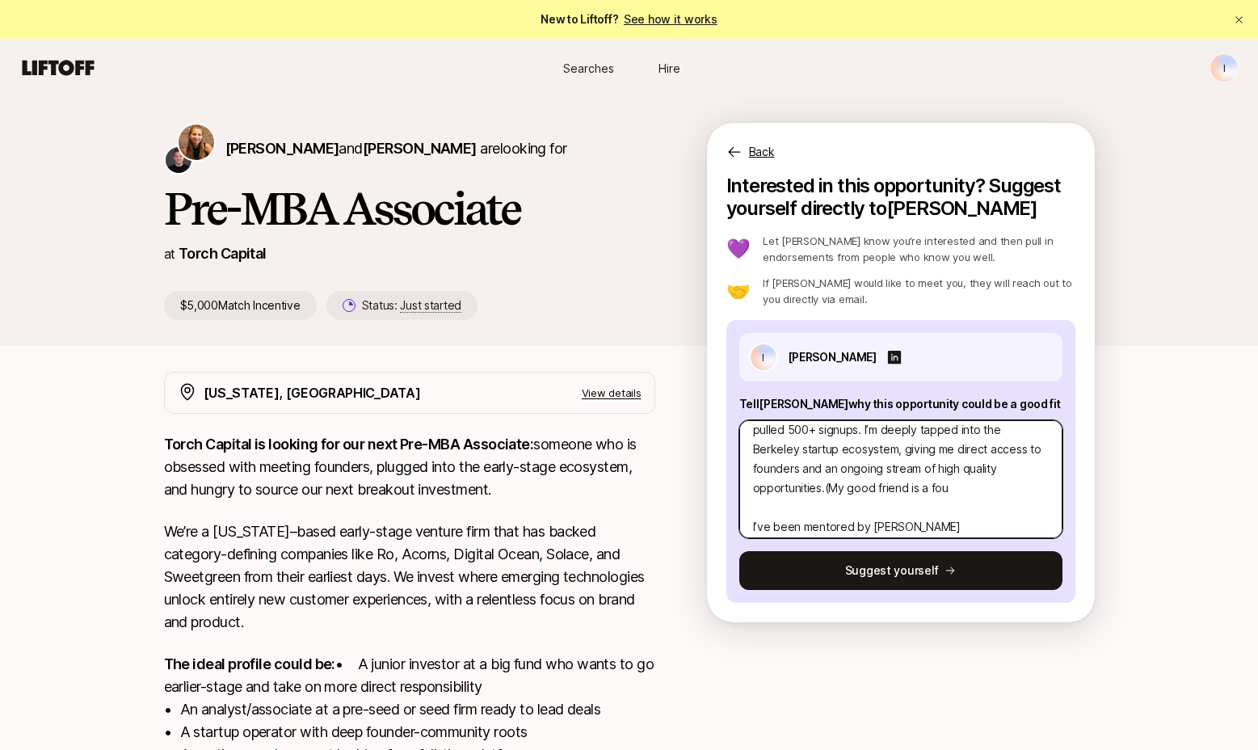
type textarea "I’m a founder-operator with a track record of building networks that drive deal…"
type textarea "x"
type textarea "I’m a founder-operator with a track record of building networks that drive deal…"
type textarea "x"
type textarea "I’m a founder-operator with a track record of building networks that drive deal…"
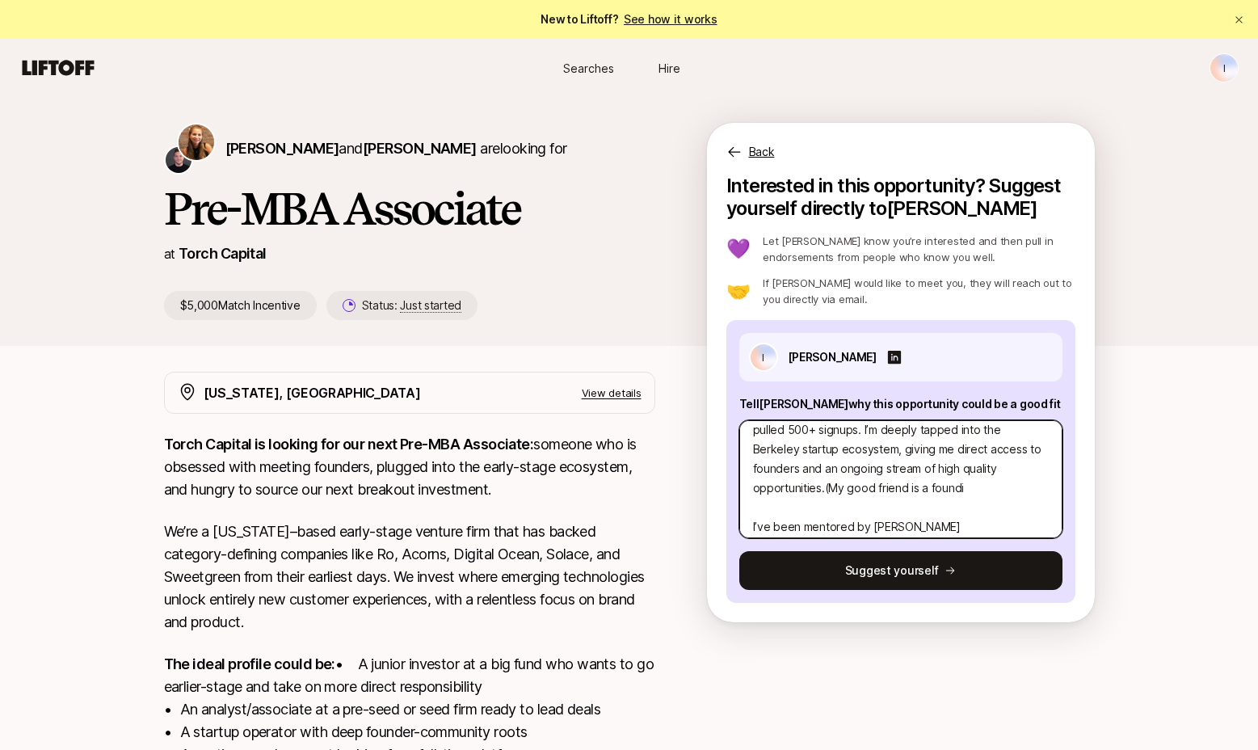
type textarea "x"
type textarea "I’m a founder-operator with a track record of building networks that drive deal…"
type textarea "x"
type textarea "I’m a founder-operator with a track record of building networks that drive deal…"
type textarea "x"
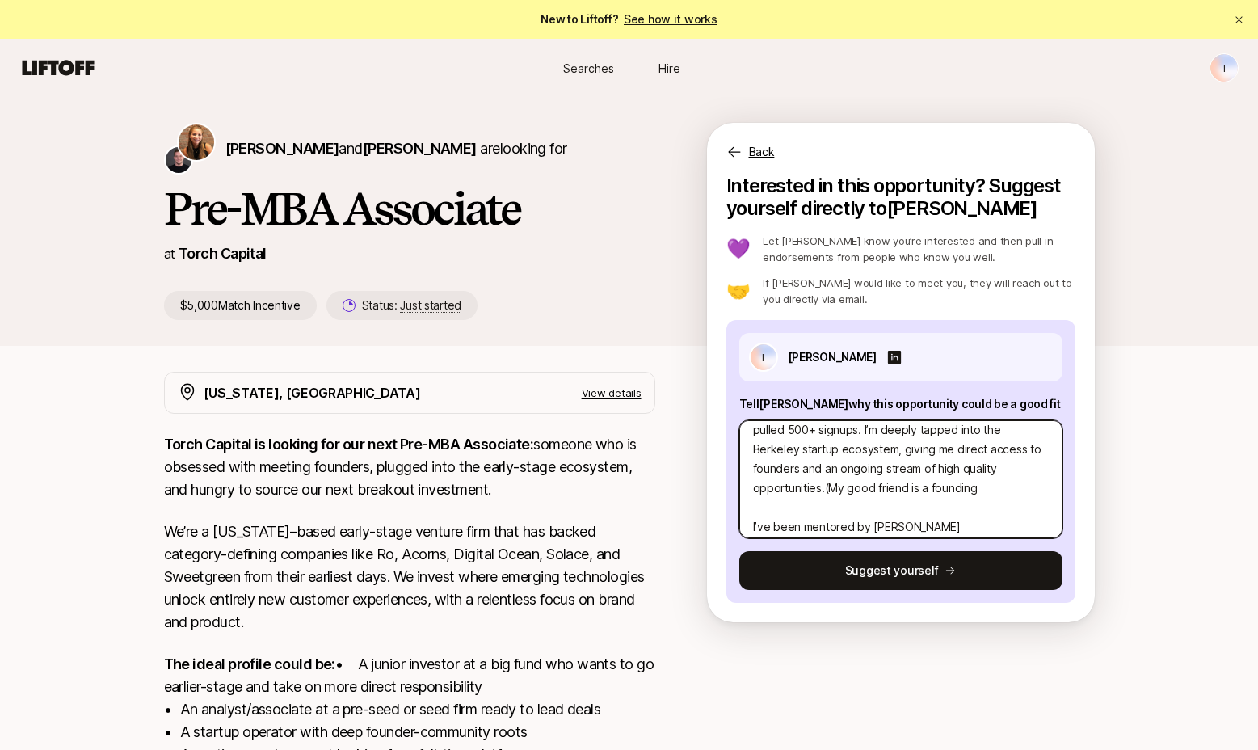
type textarea "I’m a founder-operator with a track record of building networks that drive deal…"
type textarea "x"
type textarea "I’m a founder-operator with a track record of building networks that drive deal…"
type textarea "x"
type textarea "I’m a founder-operator with a track record of building networks that drive deal…"
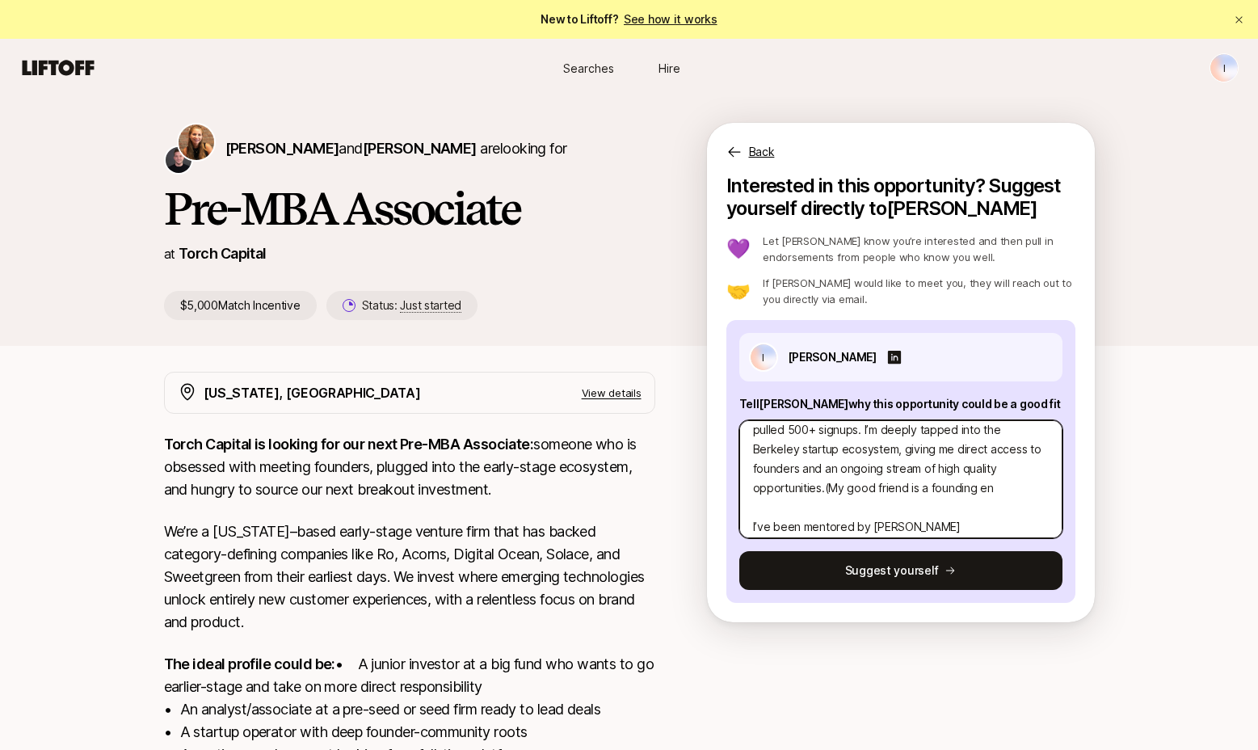
type textarea "x"
type textarea "I’m a founder-operator with a track record of building networks that drive deal…"
type textarea "x"
type textarea "I’m a founder-operator with a track record of building networks that drive deal…"
type textarea "x"
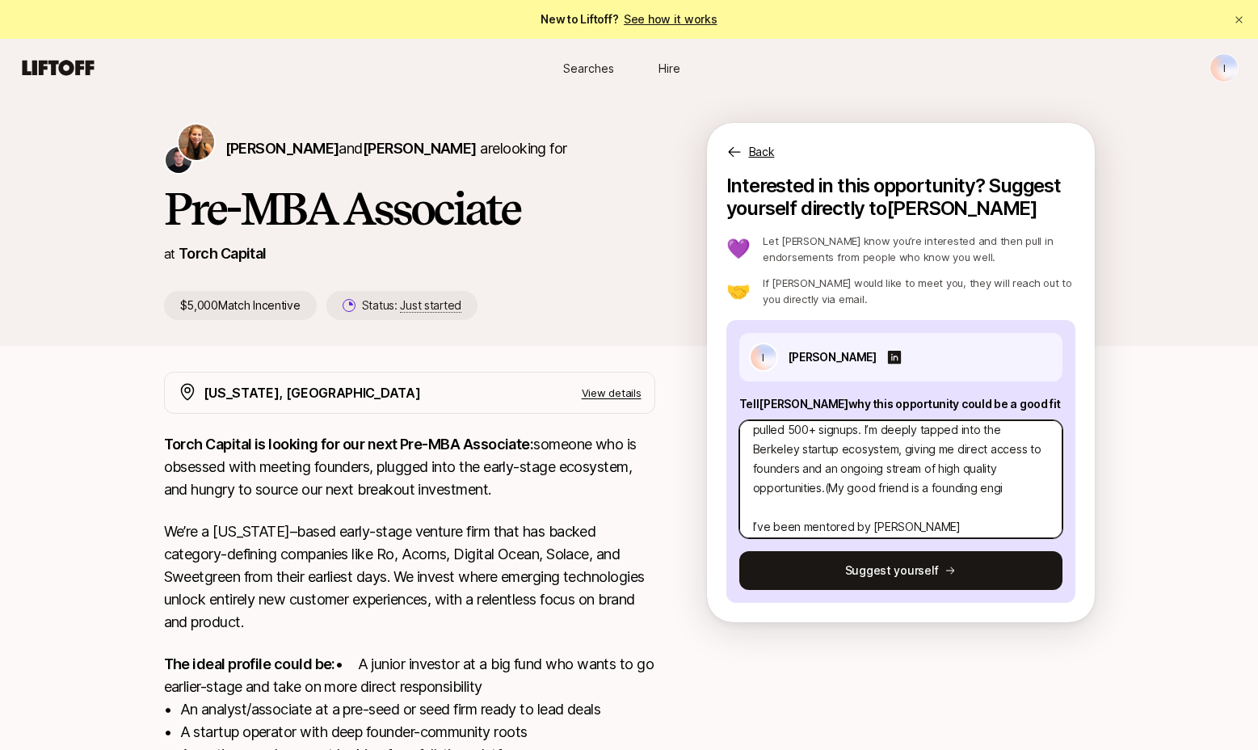
type textarea "I’m a founder-operator with a track record of building networks that drive deal…"
type textarea "x"
type textarea "I’m a founder-operator with a track record of building networks that drive deal…"
type textarea "x"
type textarea "I’m a founder-operator with a track record of building networks that drive deal…"
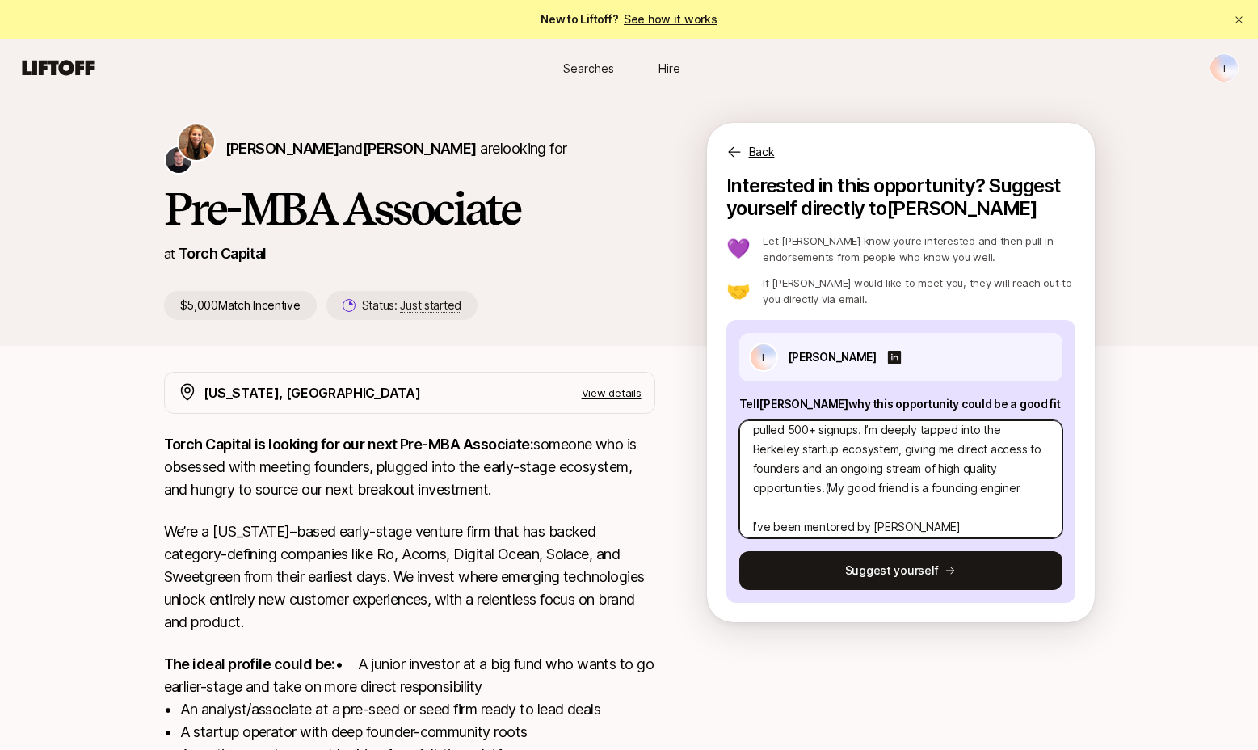
type textarea "x"
type textarea "I’m a founder-operator with a track record of building networks that drive deal…"
type textarea "x"
type textarea "I’m a founder-operator with a track record of building networks that drive deal…"
type textarea "x"
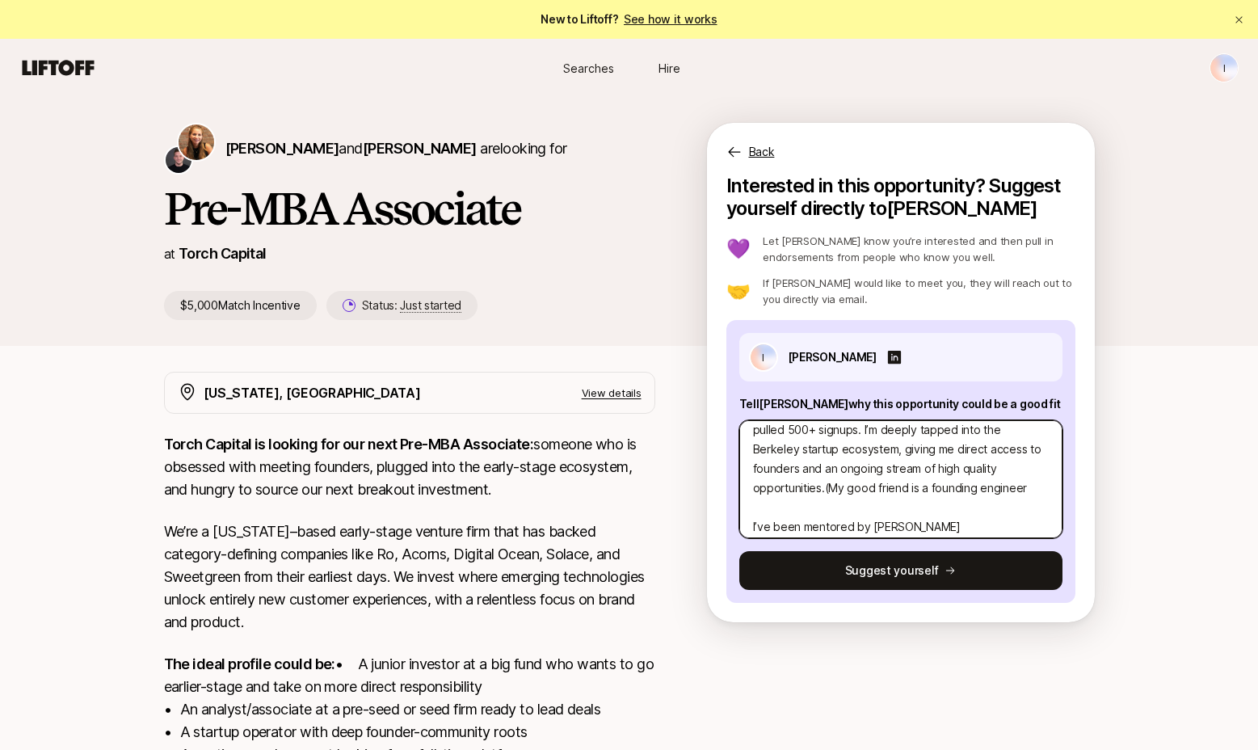
type textarea "I’m a founder-operator with a track record of building networks that drive deal…"
type textarea "x"
type textarea "I’m a founder-operator with a track record of building networks that drive deal…"
type textarea "x"
type textarea "I’m a founder-operator with a track record of building networks that drive deal…"
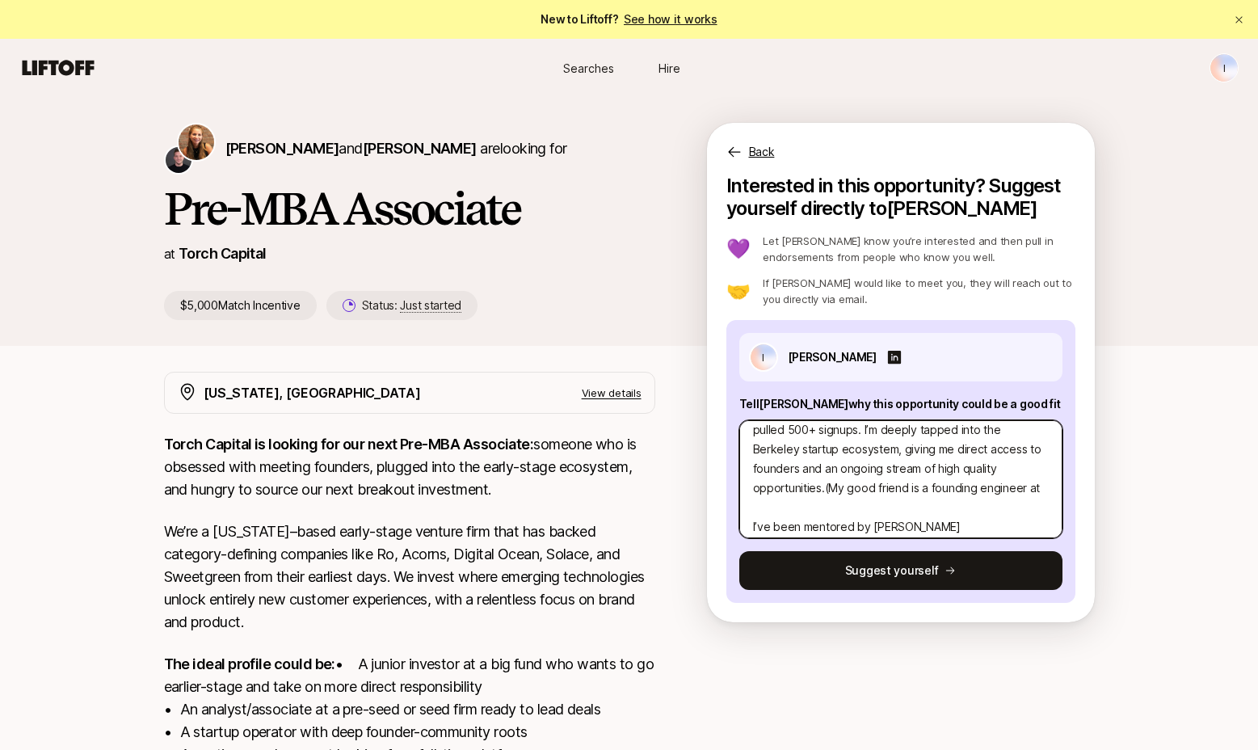
type textarea "x"
type textarea "I’m a founder-operator with a track record of building networks that drive deal…"
type textarea "x"
type textarea "I’m a founder-operator with a track record of building networks that drive deal…"
type textarea "x"
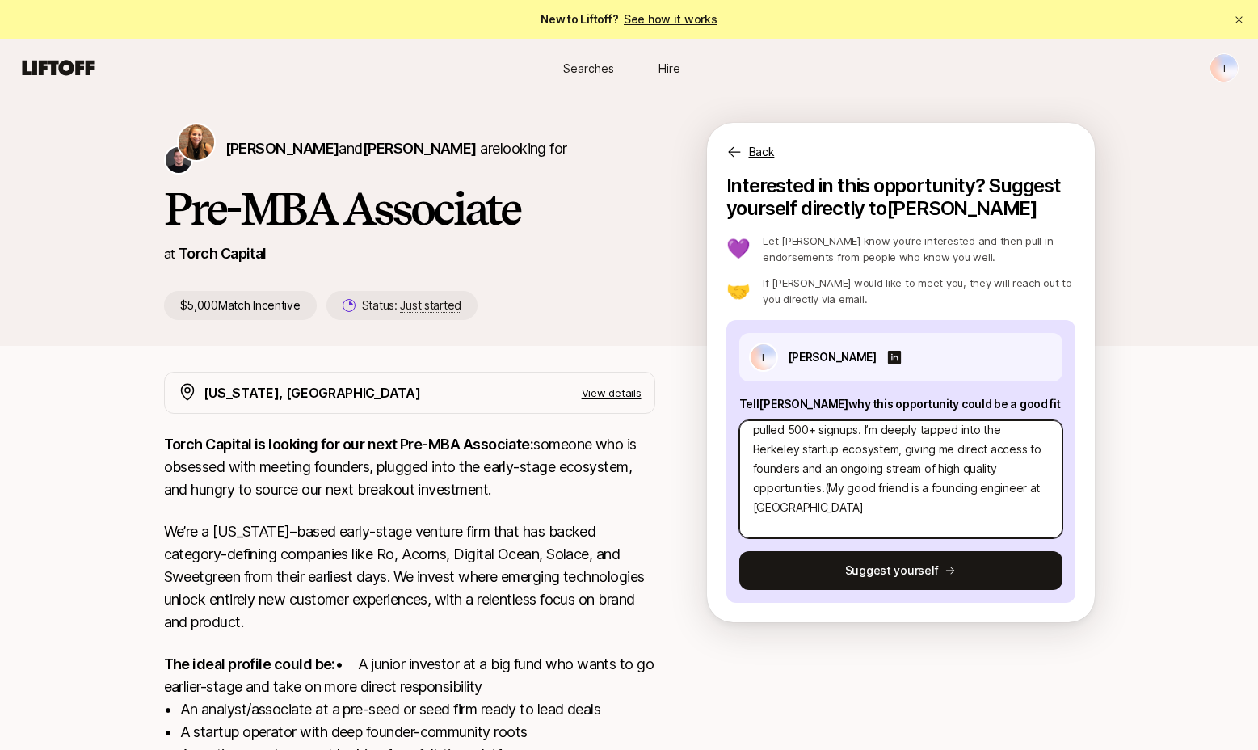
type textarea "I’m a founder-operator with a track record of building networks that drive deal…"
type textarea "x"
type textarea "I’m a founder-operator with a track record of building networks that drive deal…"
type textarea "x"
type textarea "I’m a founder-operator with a track record of building networks that drive deal…"
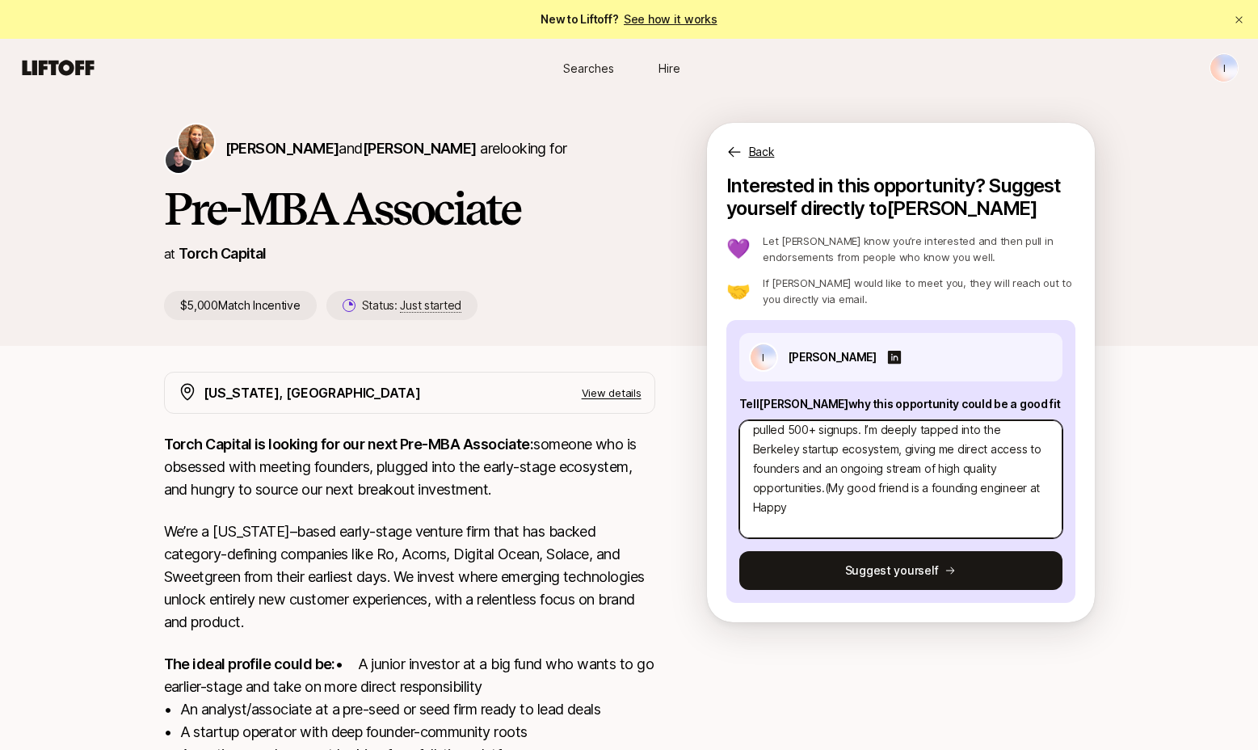
type textarea "x"
type textarea "I’m a founder-operator with a track record of building networks that drive deal…"
type textarea "x"
type textarea "I’m a founder-operator with a track record of building networks that drive deal…"
type textarea "x"
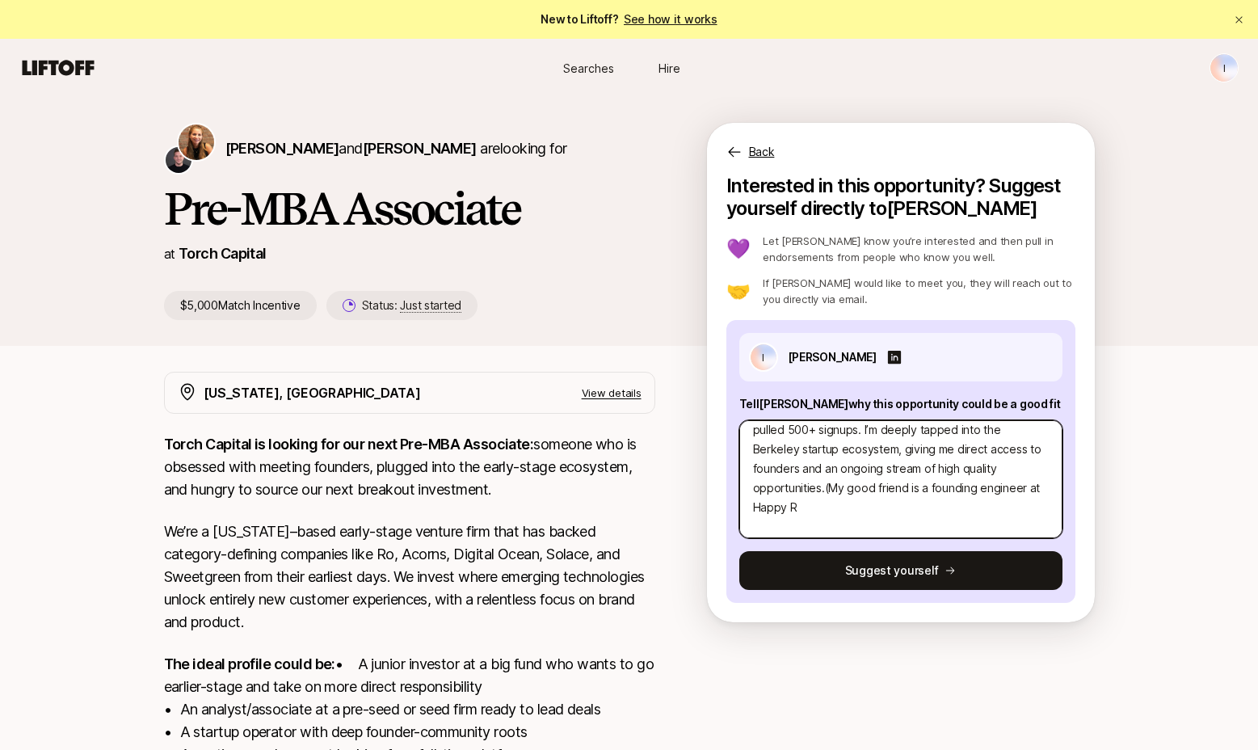
type textarea "I’m a founder-operator with a track record of building networks that drive deal…"
type textarea "x"
type textarea "I’m a founder-operator with a track record of building networks that drive deal…"
type textarea "x"
type textarea "I’m a founder-operator with a track record of building networks that drive deal…"
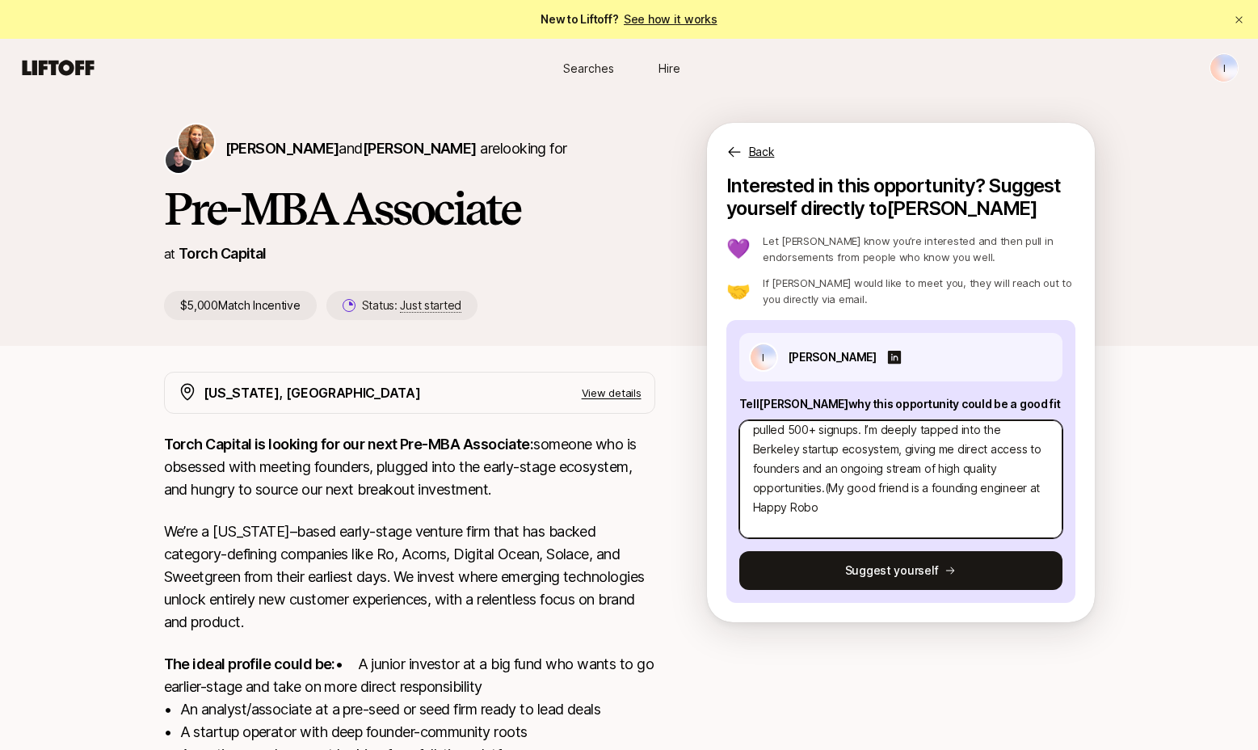
type textarea "x"
type textarea "I’m a founder-operator with a track record of building networks that drive deal…"
type textarea "x"
type textarea "I’m a founder-operator with a track record of building networks that drive deal…"
type textarea "x"
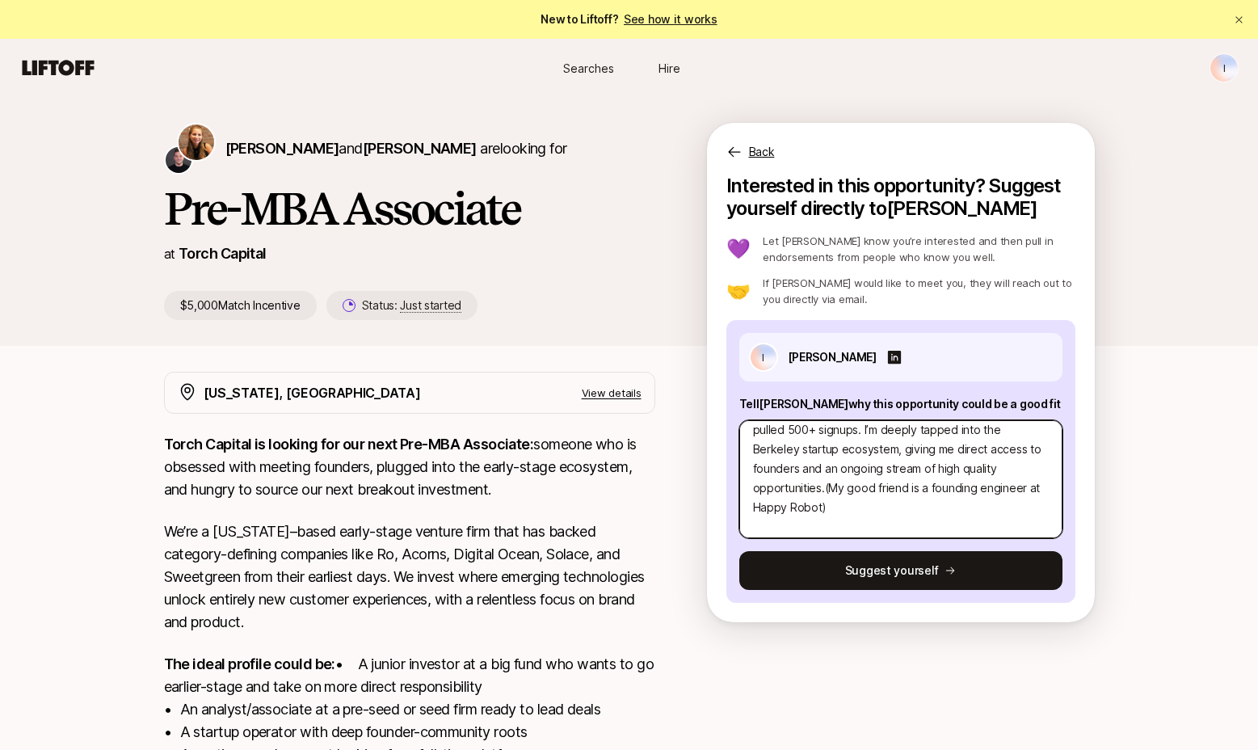
type textarea "I’m a founder-operator with a track record of building networks that drive deal…"
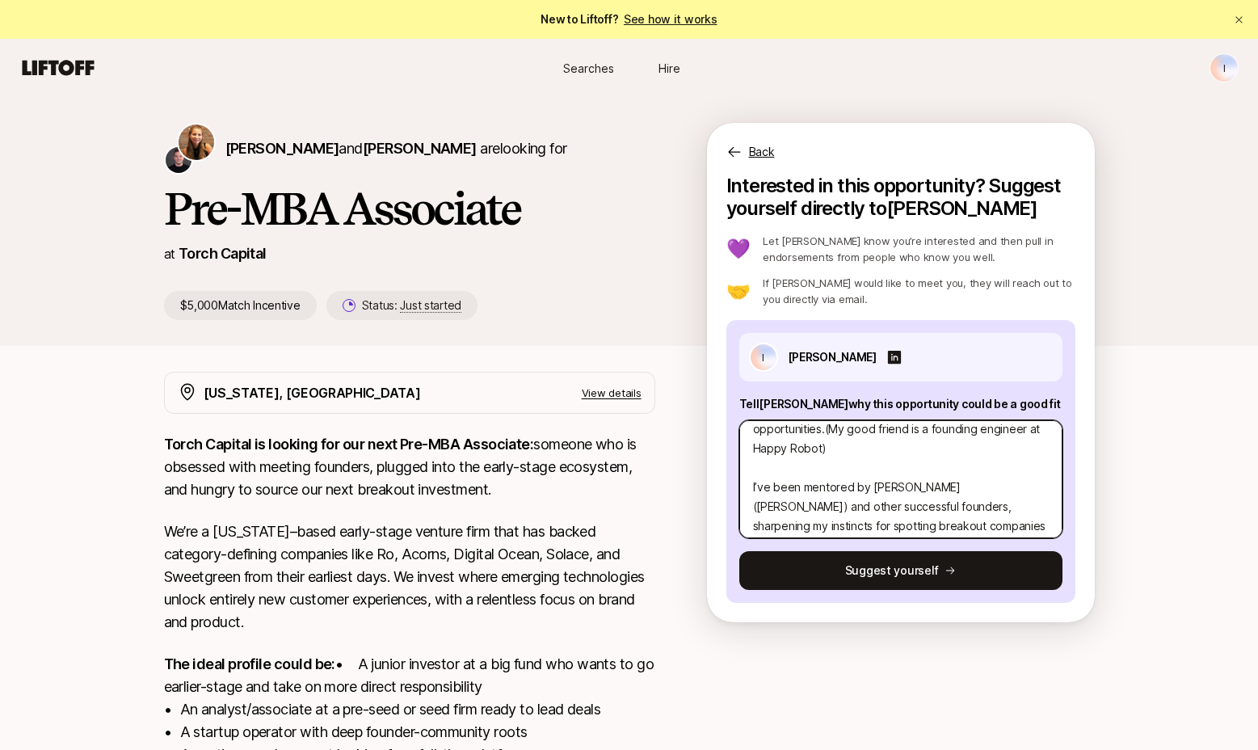
click at [752, 490] on textarea "I’m a founder-operator with a track record of building networks that drive deal…" at bounding box center [900, 479] width 323 height 118
type textarea "x"
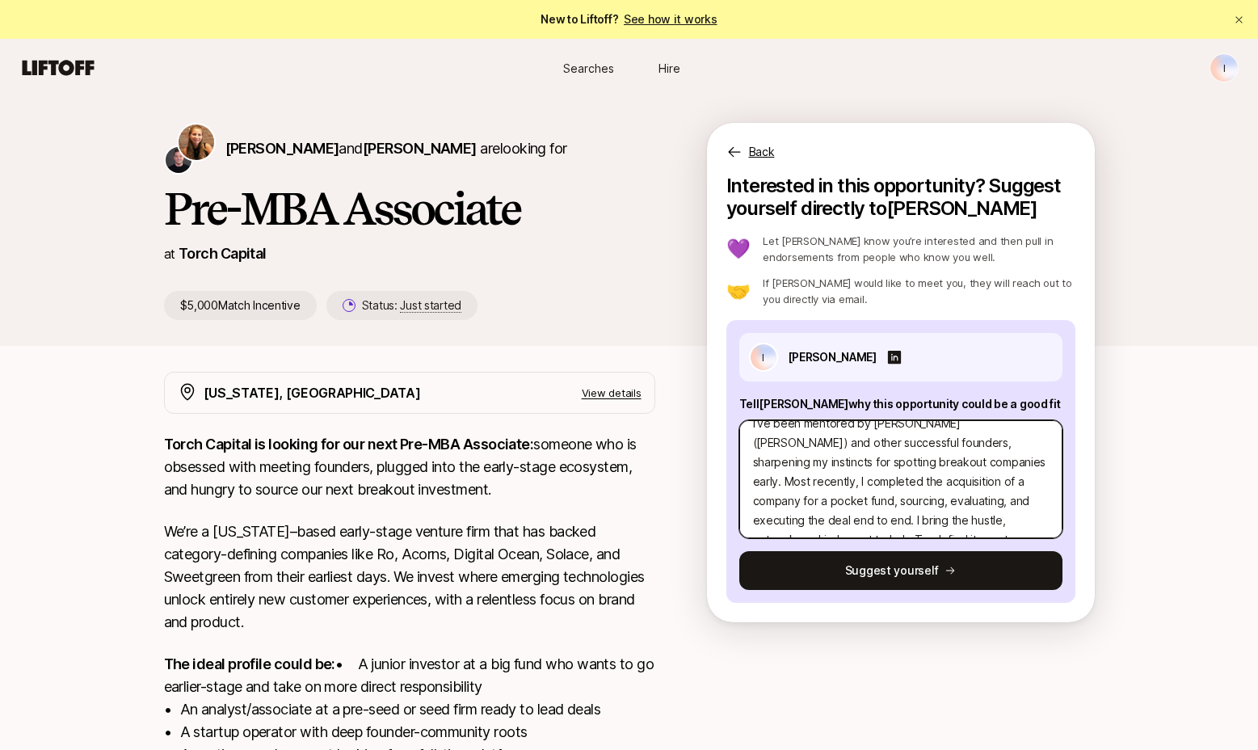
scroll to position [194, 0]
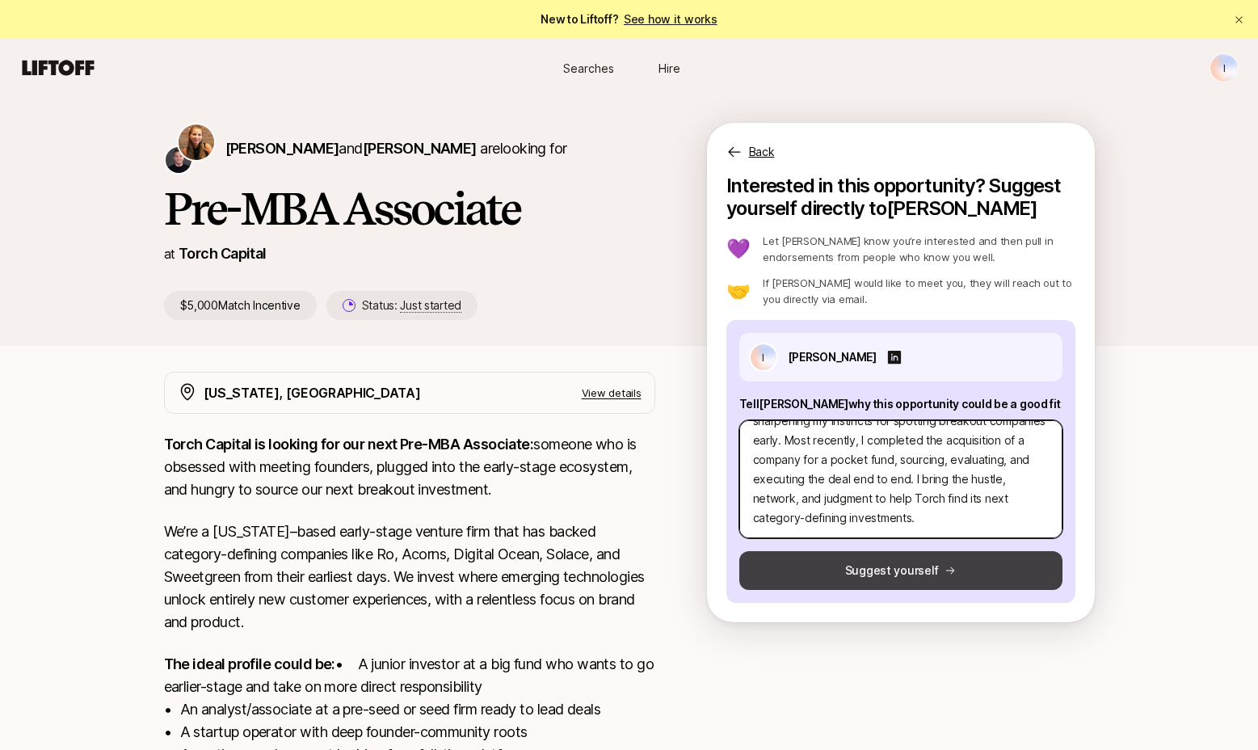
type textarea "I’m a founder-operator with a track record of building networks that drive deal…"
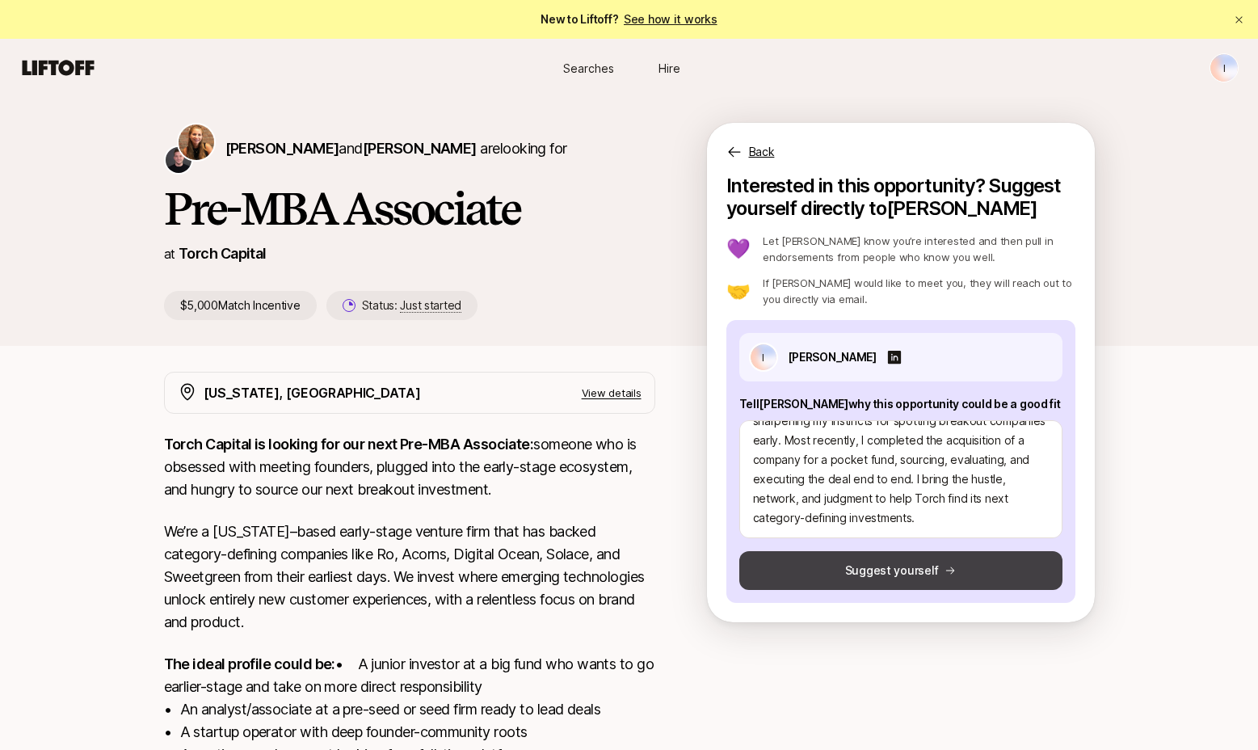
click at [917, 564] on button "Suggest yourself" at bounding box center [900, 570] width 323 height 39
type textarea "x"
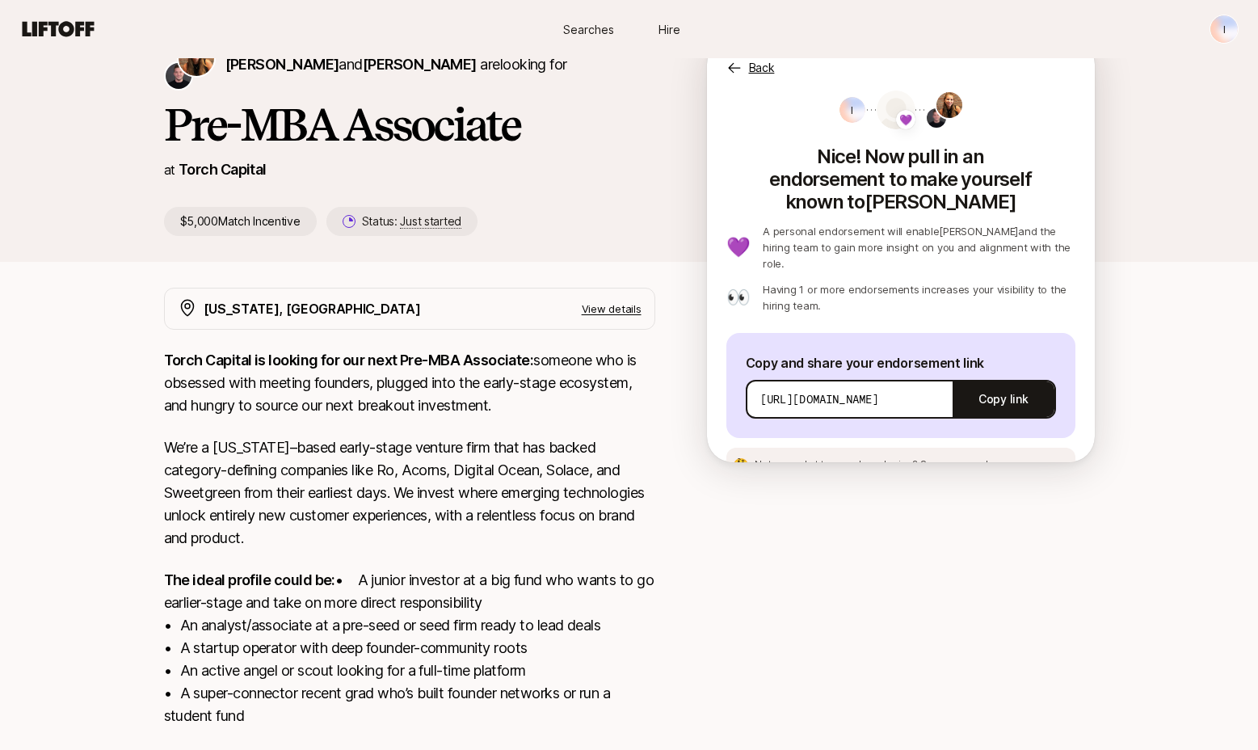
scroll to position [0, 0]
